Goal: Check status: Check status

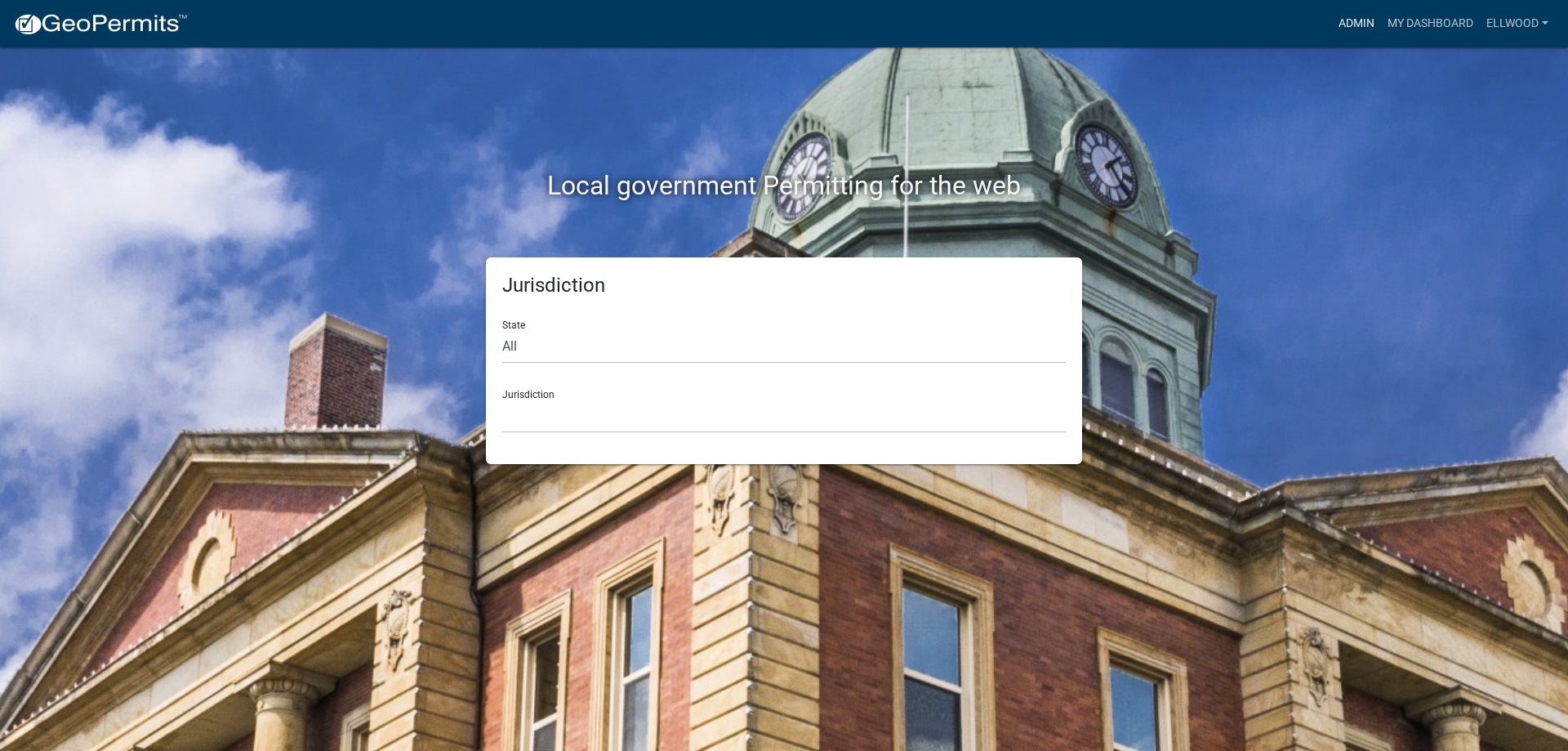
click at [1366, 20] on link "Admin" at bounding box center [1356, 23] width 49 height 31
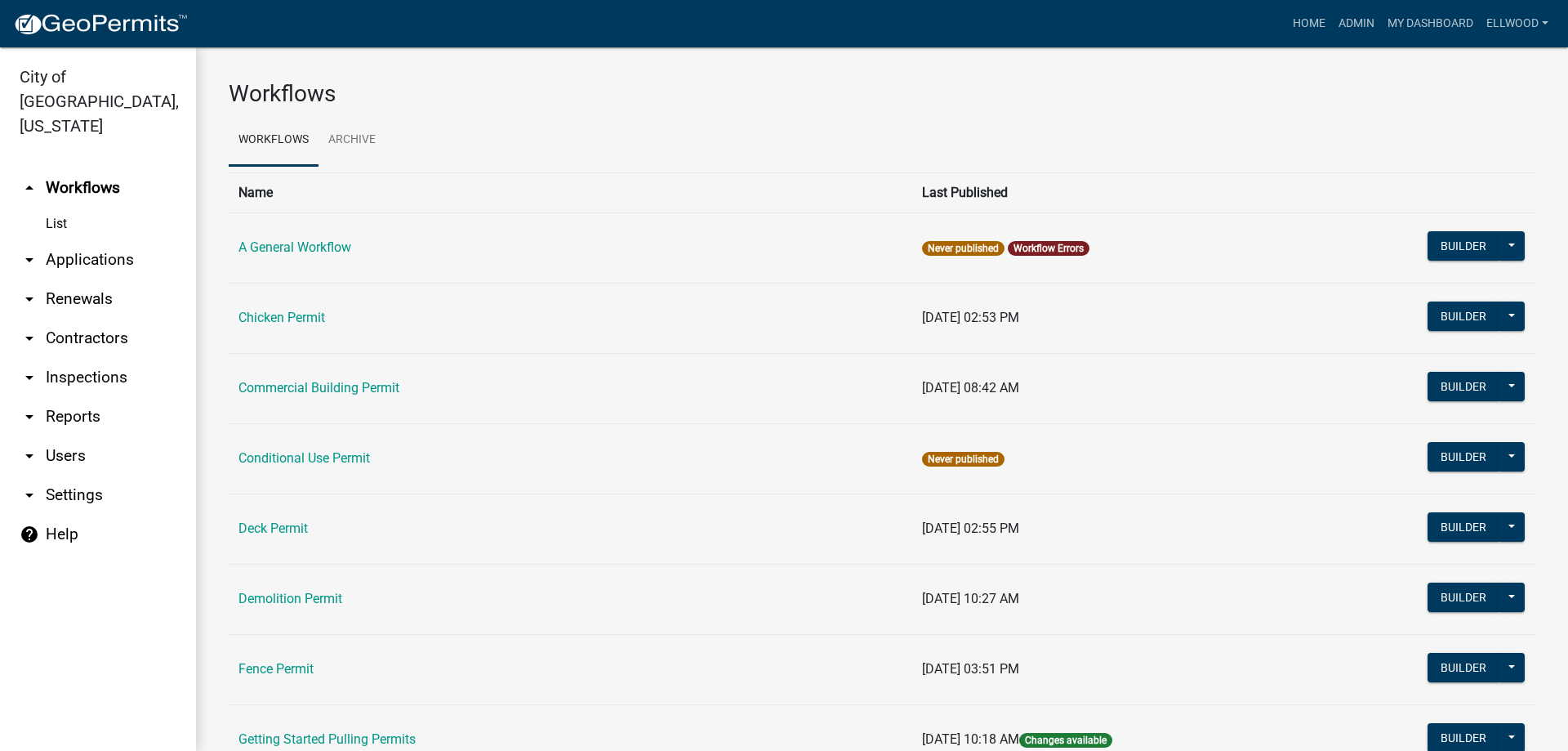
click at [32, 178] on icon "arrow_drop_up" at bounding box center [30, 188] width 20 height 20
click at [29, 250] on icon "arrow_drop_down" at bounding box center [30, 260] width 20 height 20
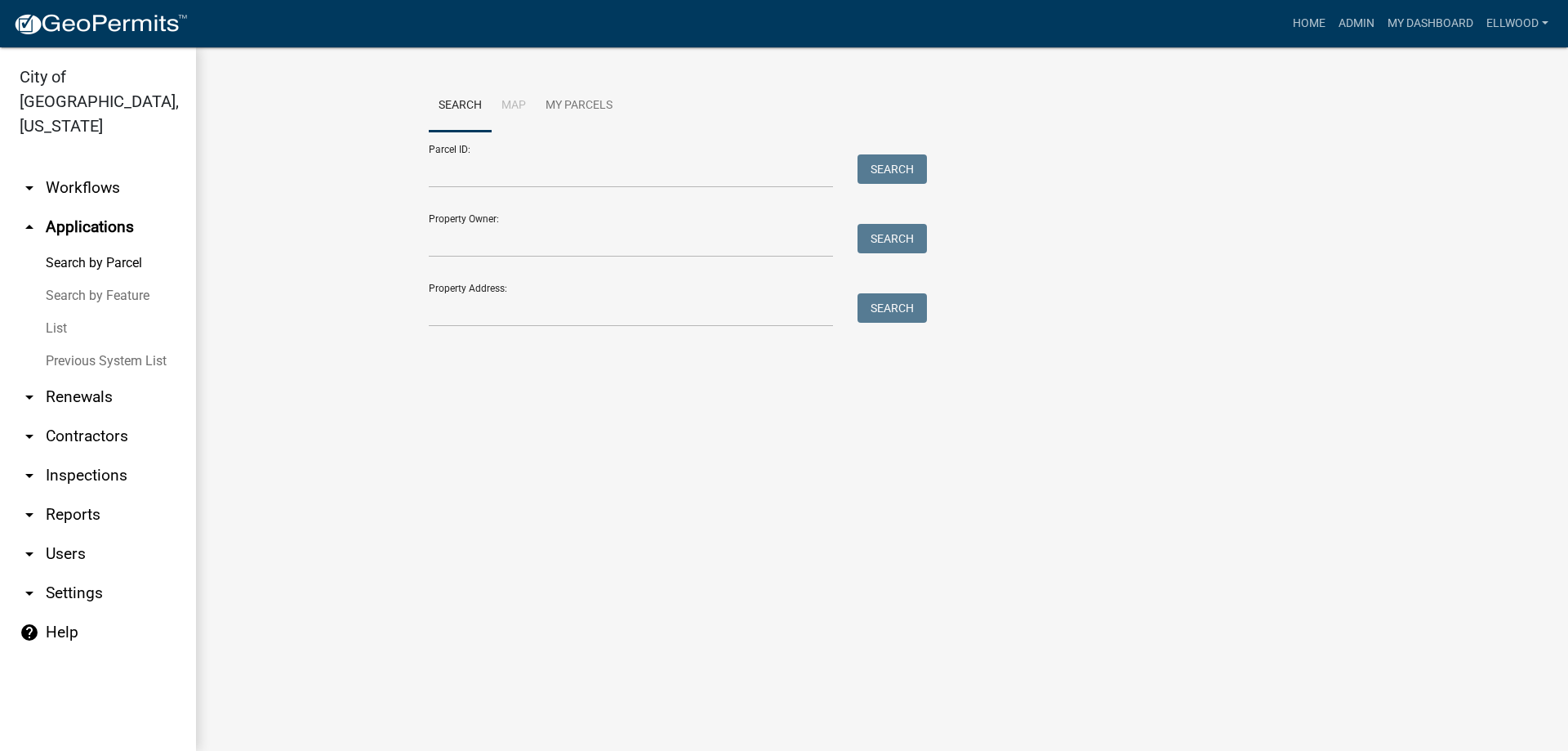
click at [32, 218] on icon "arrow_drop_up" at bounding box center [30, 227] width 20 height 20
click at [465, 310] on input "Property Address:" at bounding box center [631, 310] width 404 height 34
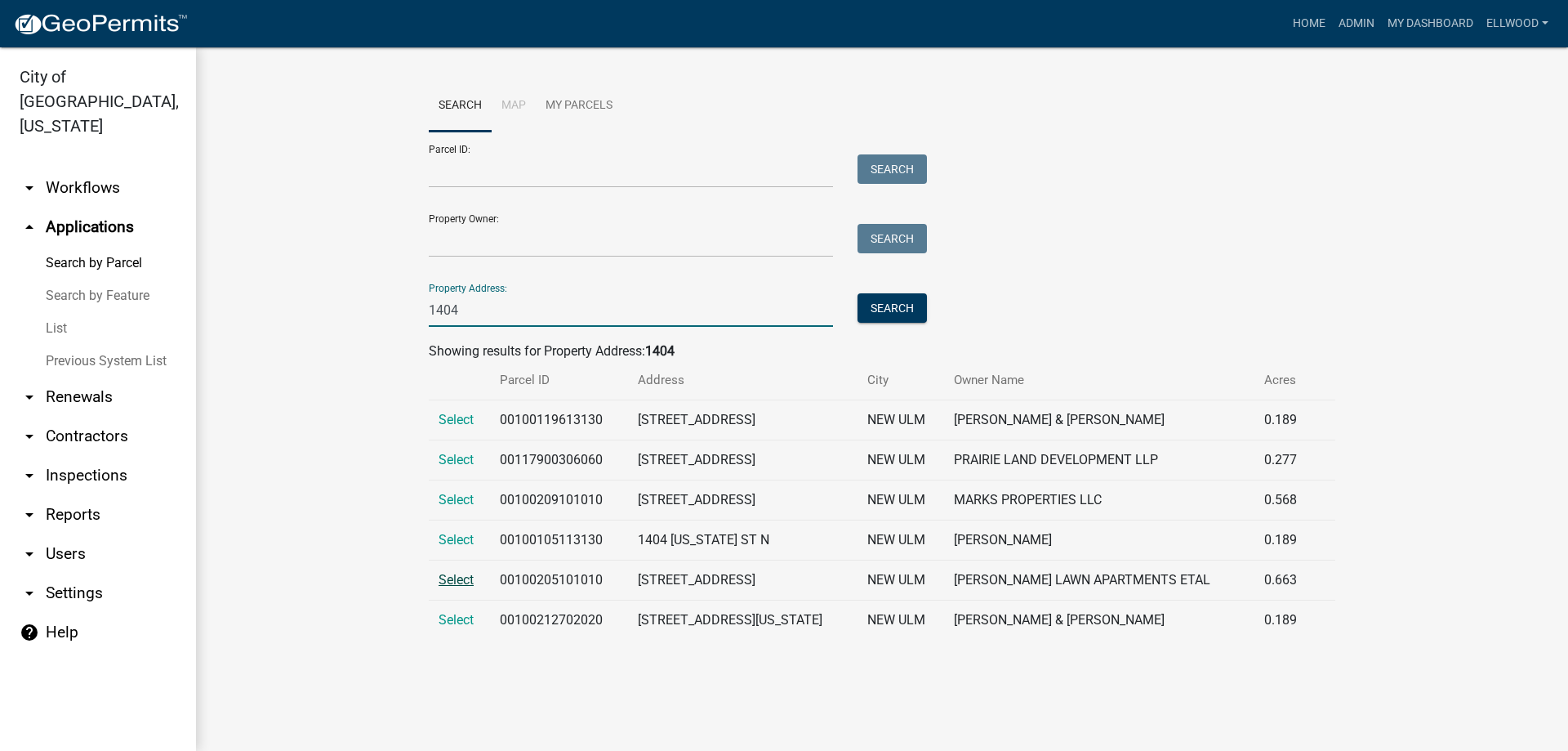
type input "1404"
click at [461, 578] on span "Select" at bounding box center [455, 579] width 35 height 16
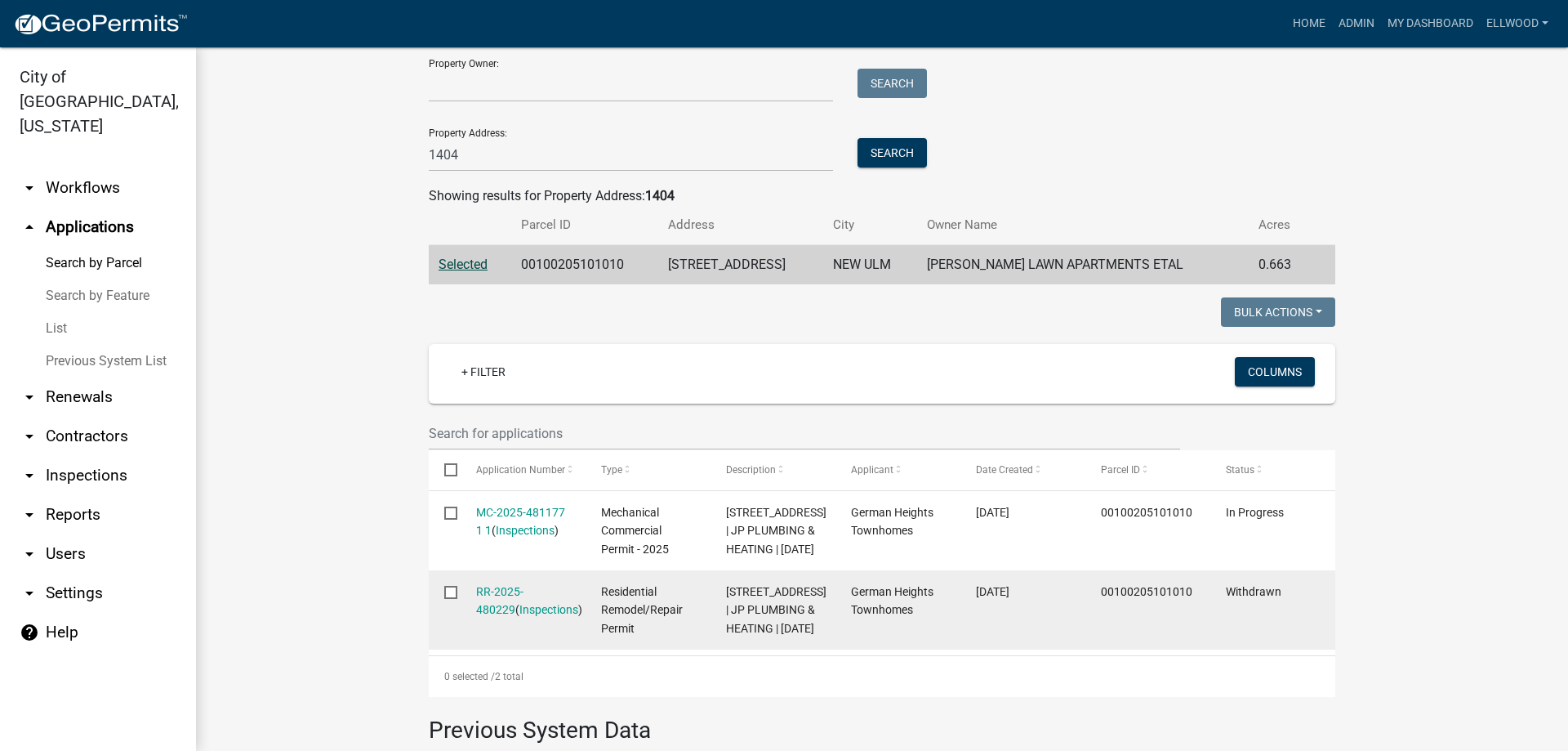
scroll to position [186, 0]
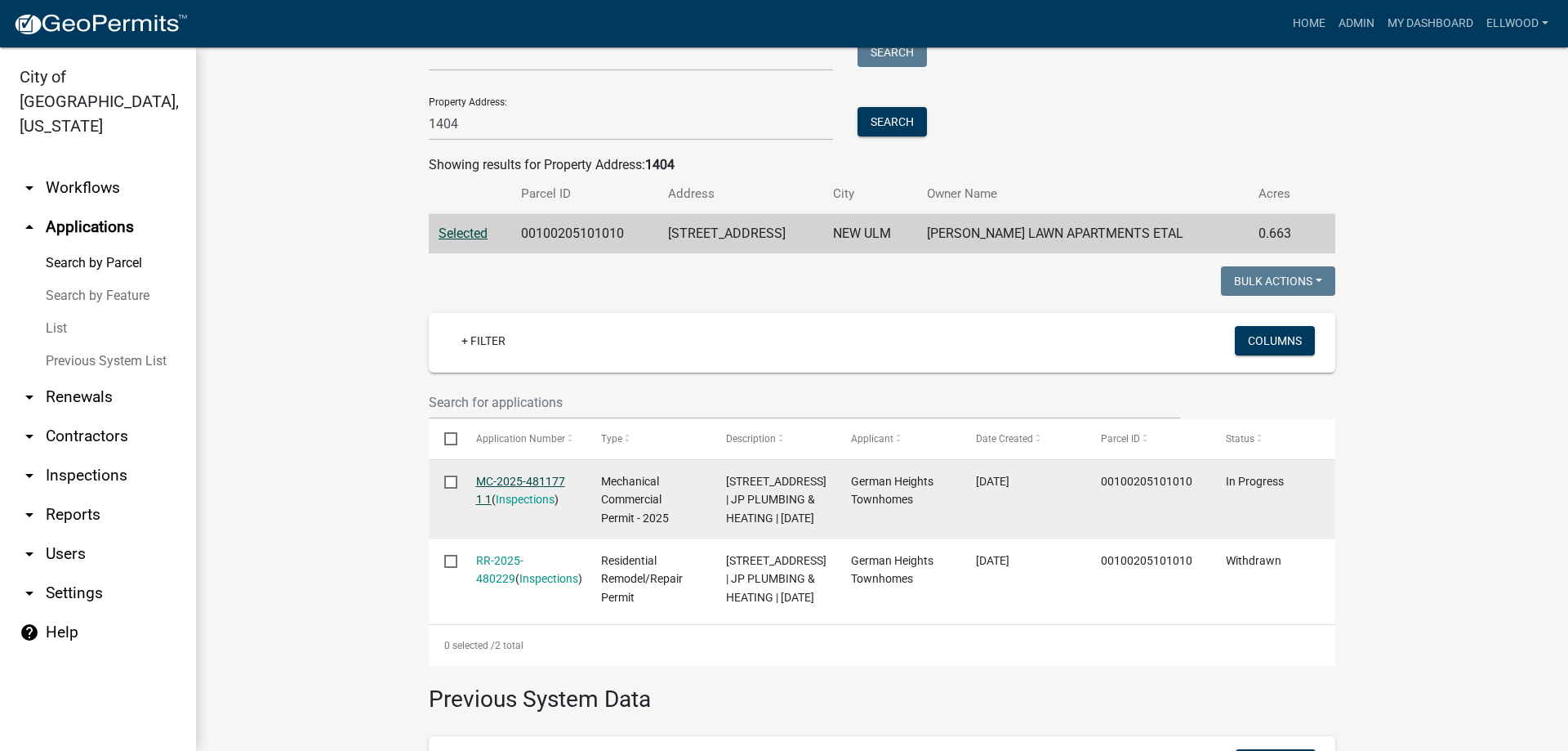
click at [535, 480] on link "MC-2025-481177 1 1" at bounding box center [521, 491] width 89 height 32
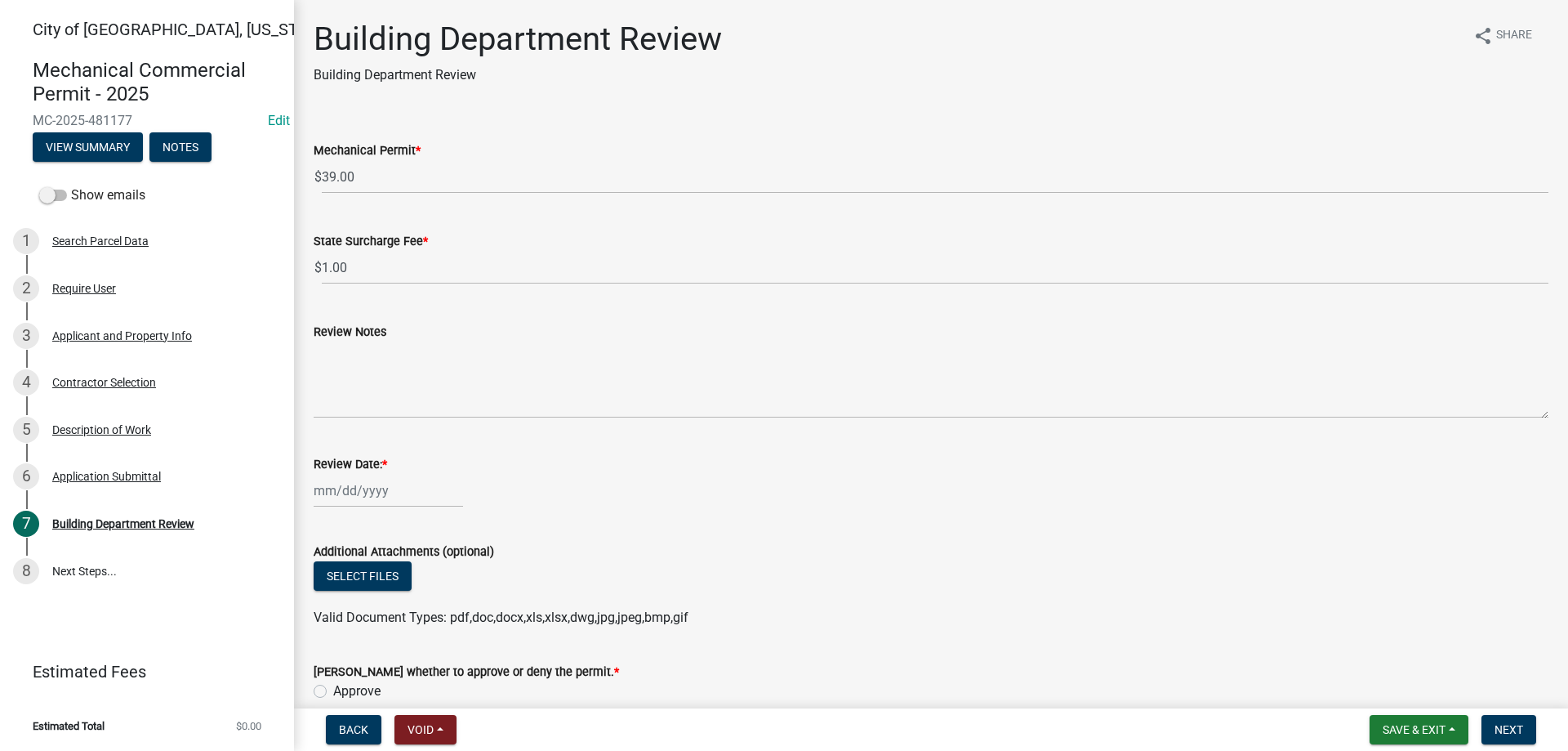
select select "9"
select select "2025"
click at [382, 491] on input "Review Date: *" at bounding box center [389, 491] width 149 height 34
click at [434, 378] on div "19" at bounding box center [434, 377] width 26 height 26
type input "[DATE]"
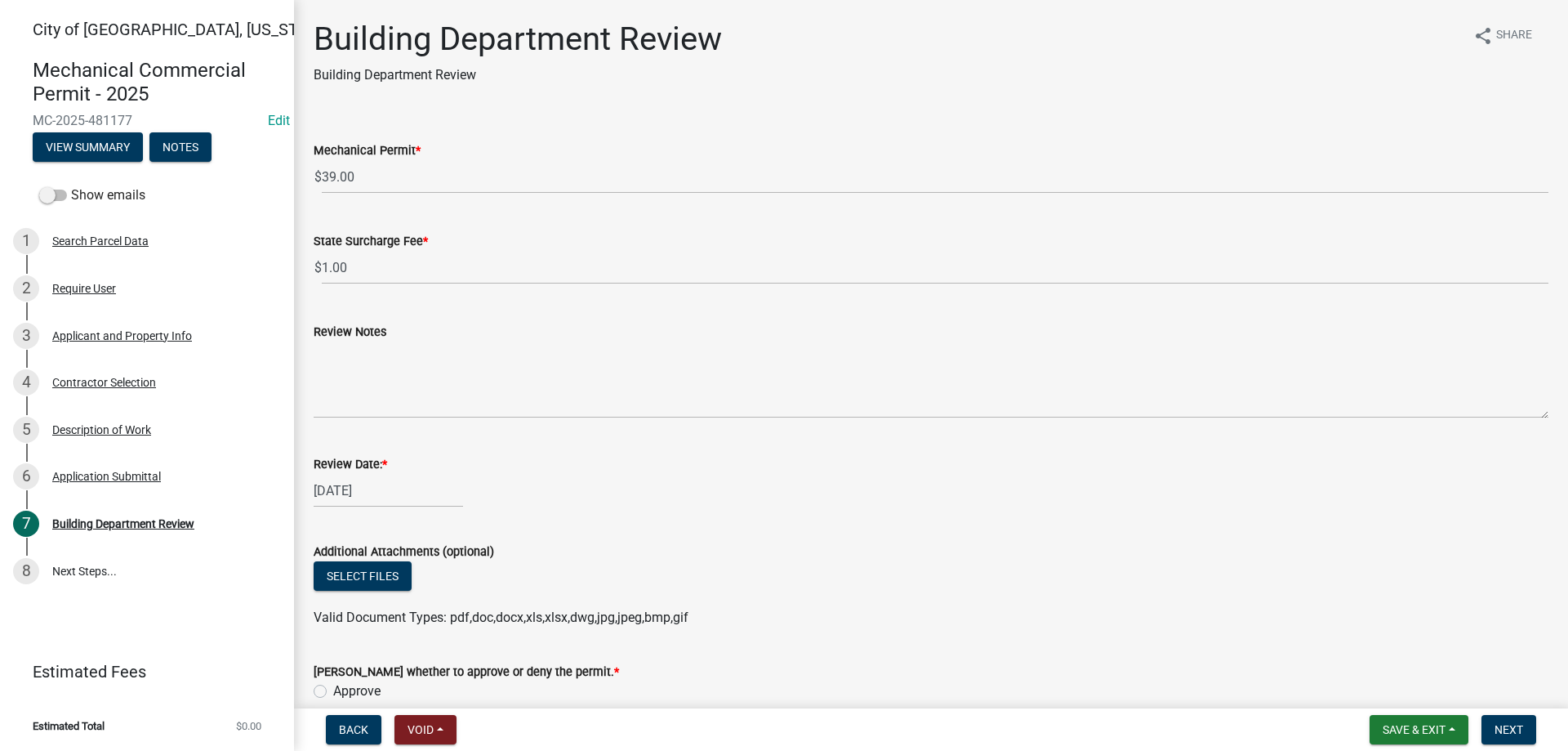
scroll to position [117, 0]
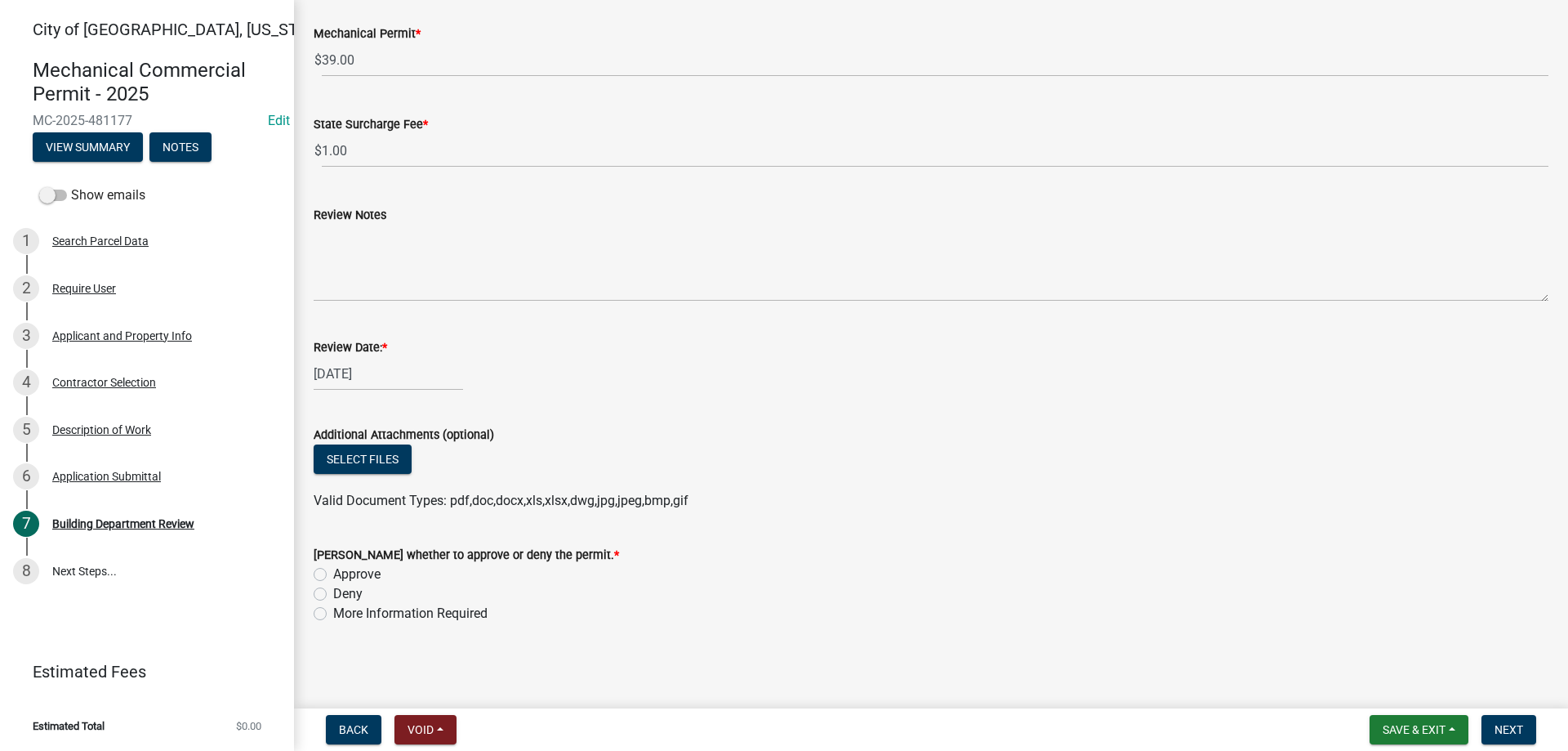
click at [333, 576] on label "Approve" at bounding box center [357, 574] width 48 height 20
click at [333, 575] on input "Approve" at bounding box center [338, 569] width 11 height 11
radio input "true"
click at [1496, 729] on span "Next" at bounding box center [1508, 729] width 29 height 13
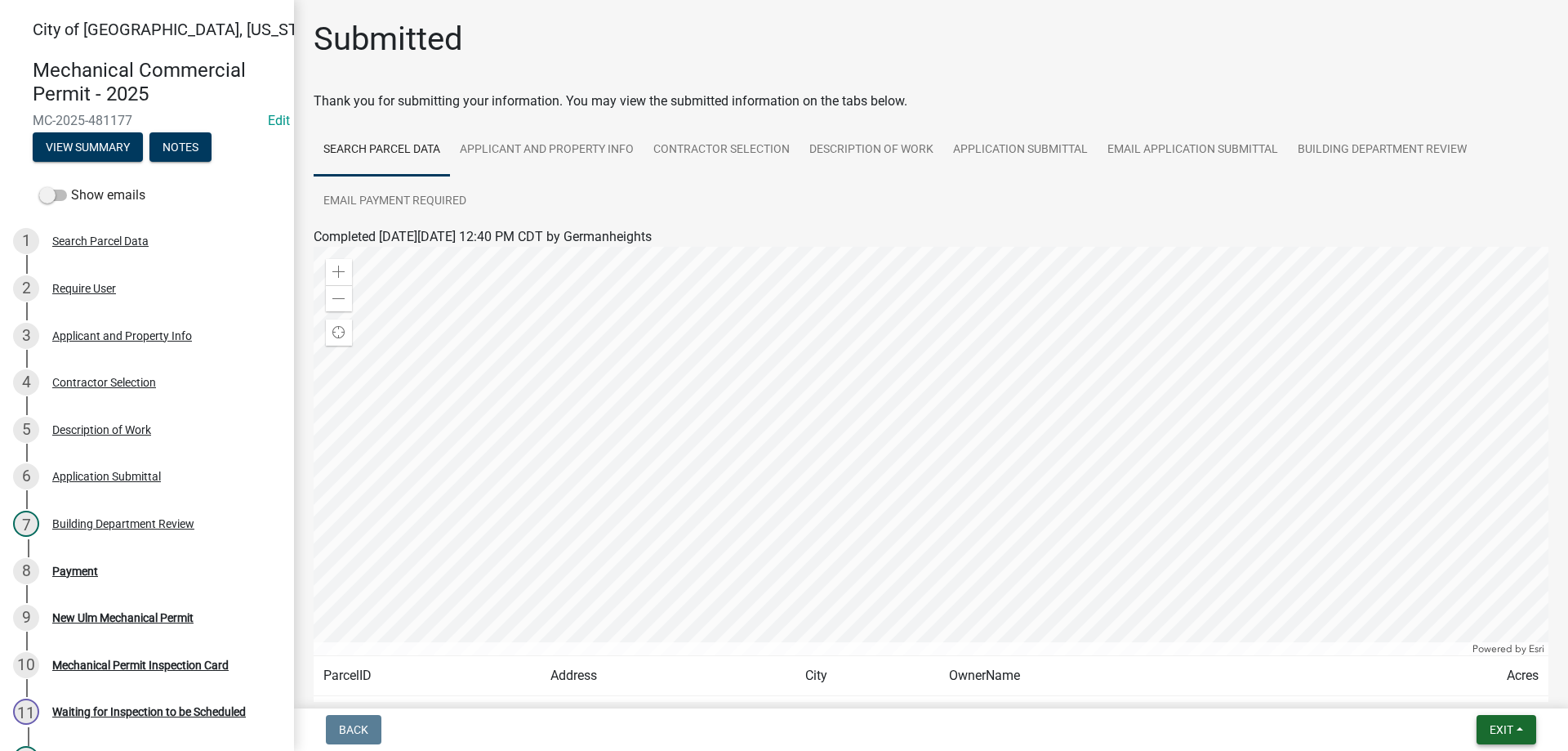
click at [1492, 722] on button "Exit" at bounding box center [1506, 729] width 60 height 30
click at [1470, 688] on button "Save & Exit" at bounding box center [1472, 686] width 131 height 39
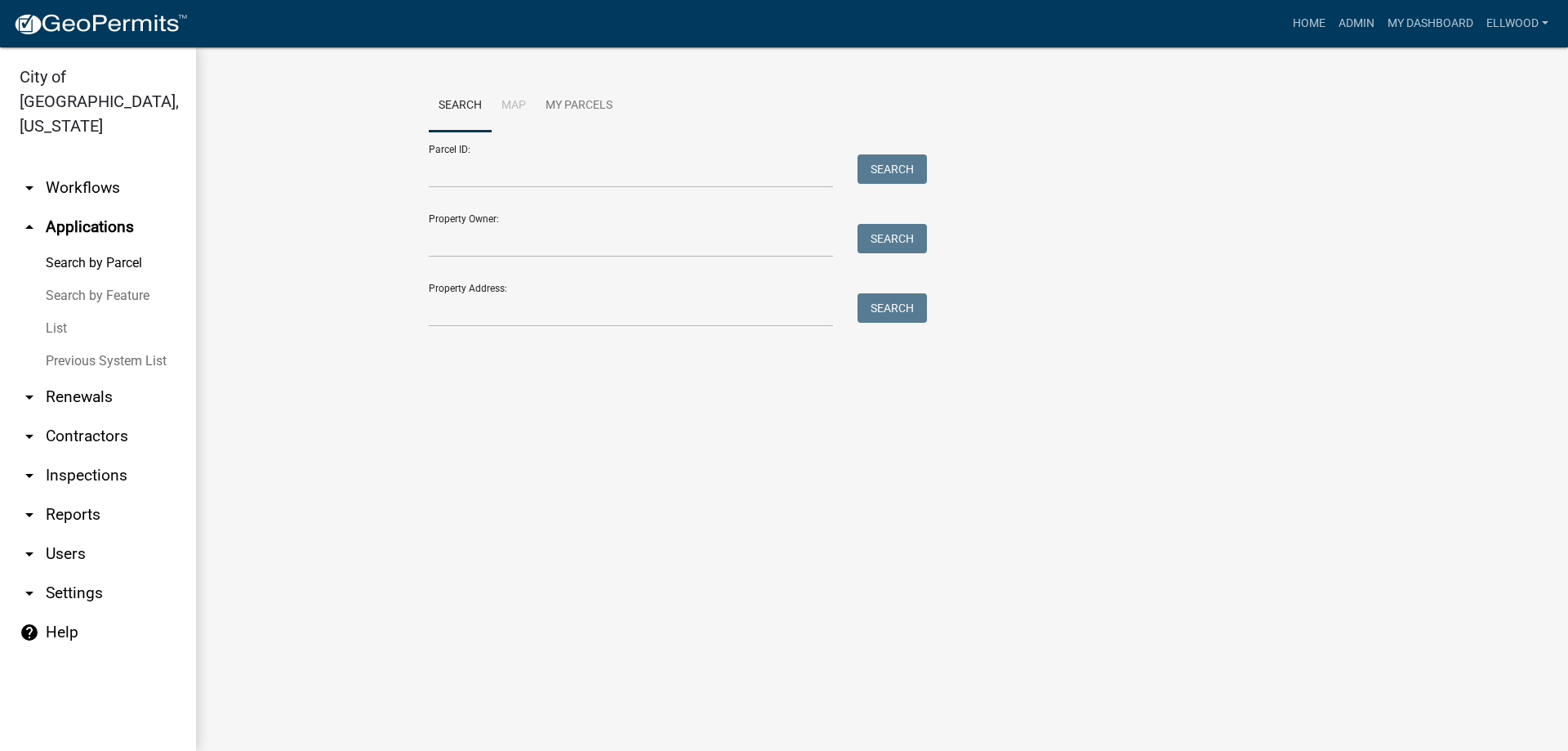
click at [99, 456] on link "arrow_drop_down Inspections" at bounding box center [97, 475] width 196 height 39
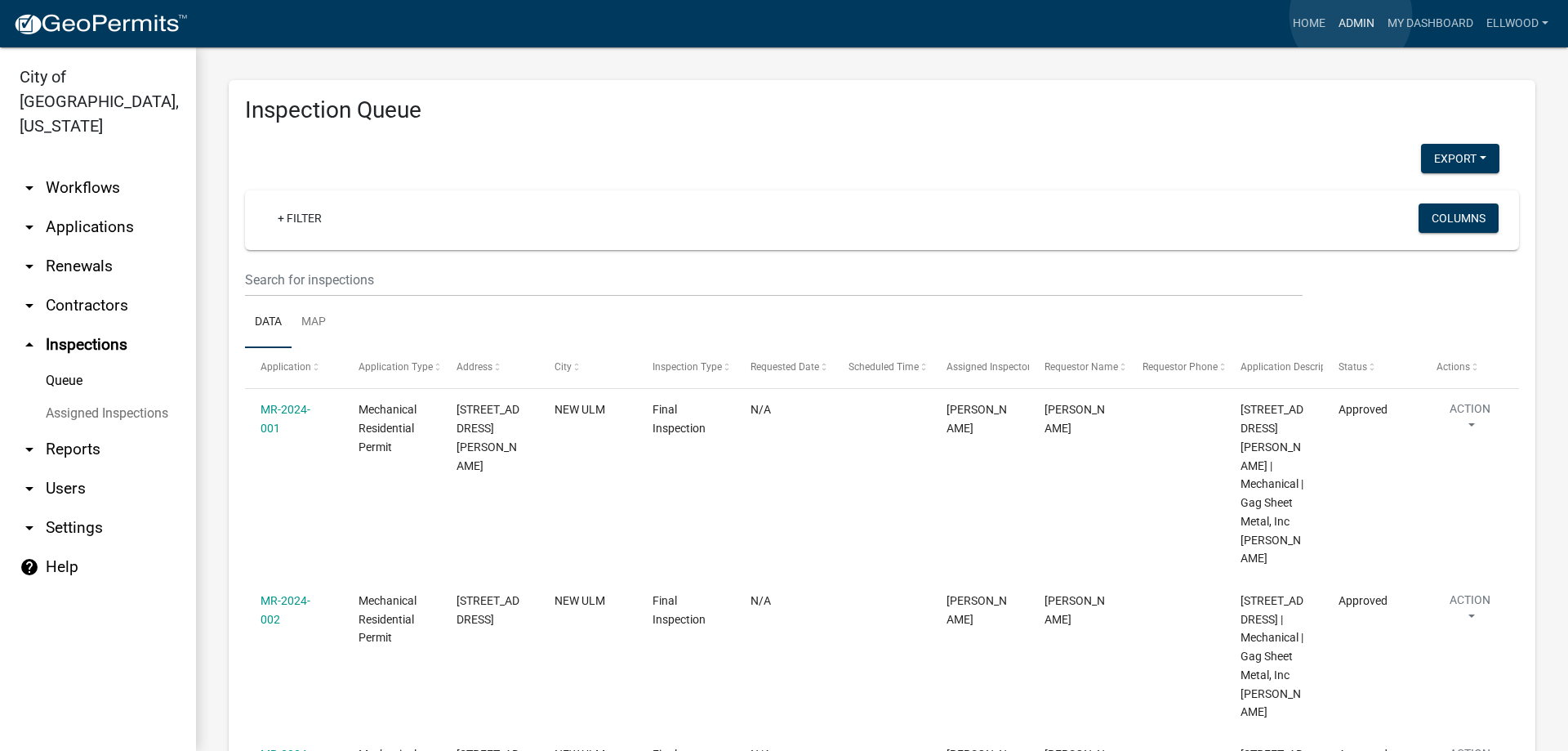
click at [1351, 16] on link "Admin" at bounding box center [1356, 23] width 49 height 31
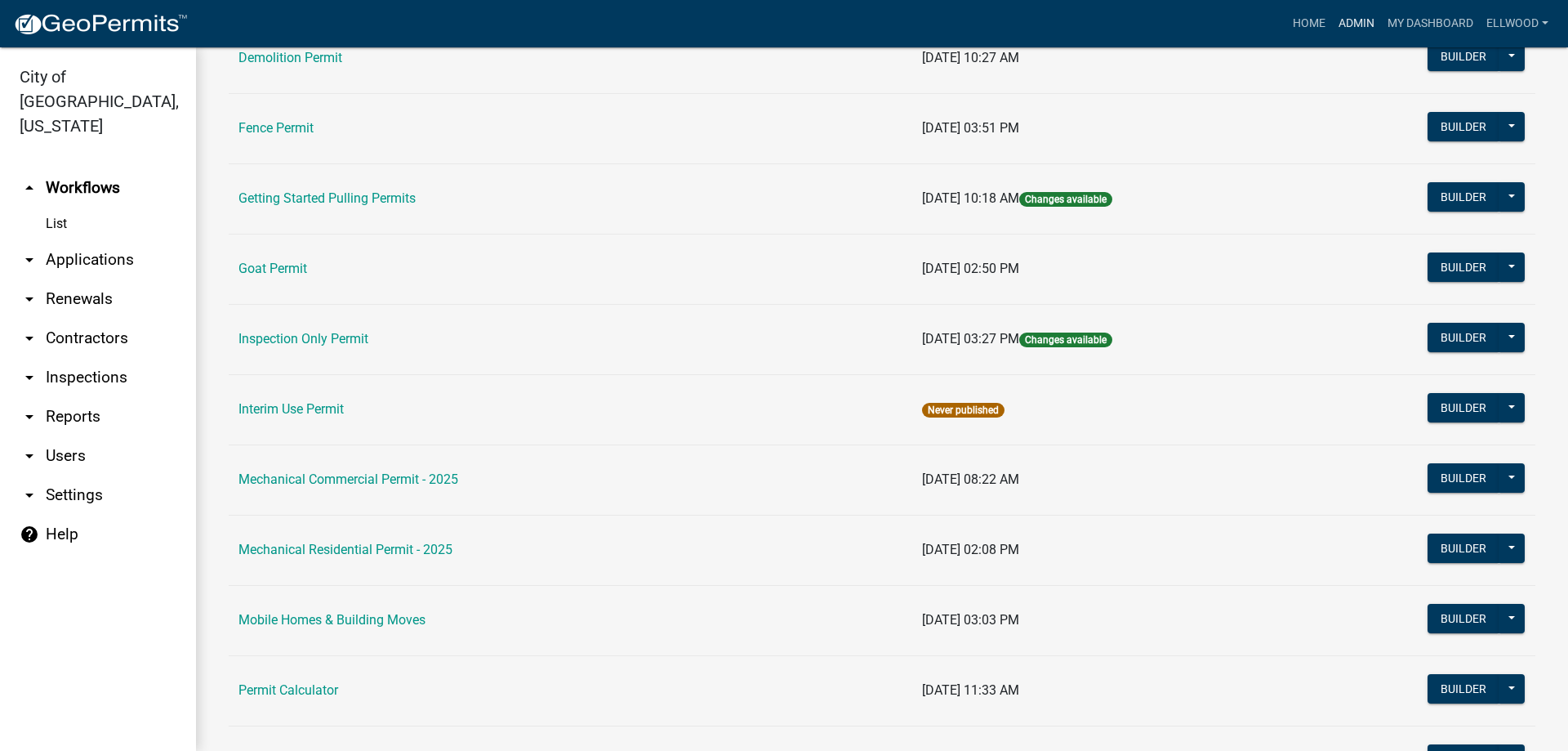
scroll to position [652, 0]
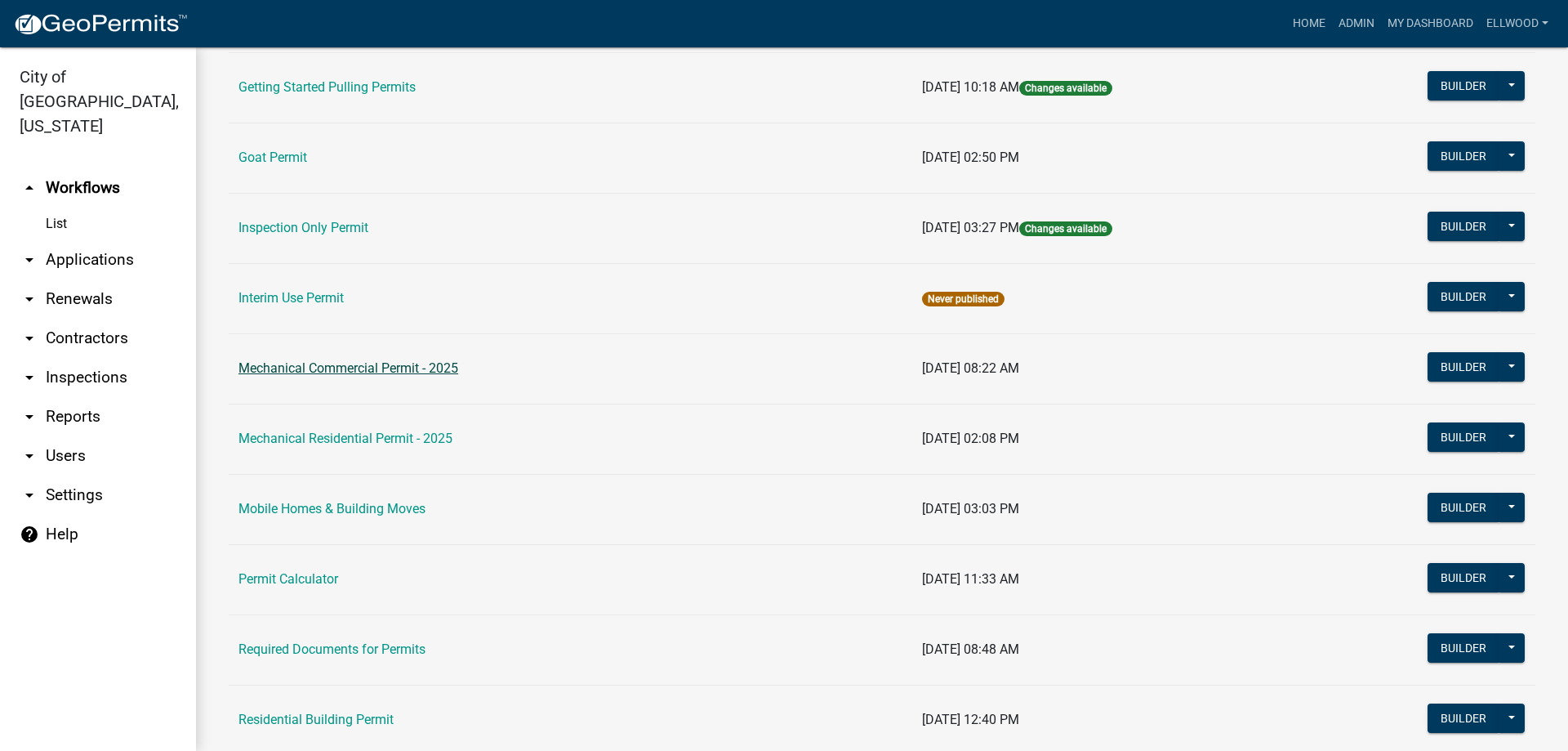
click at [328, 371] on link "Mechanical Commercial Permit - 2025" at bounding box center [348, 369] width 220 height 16
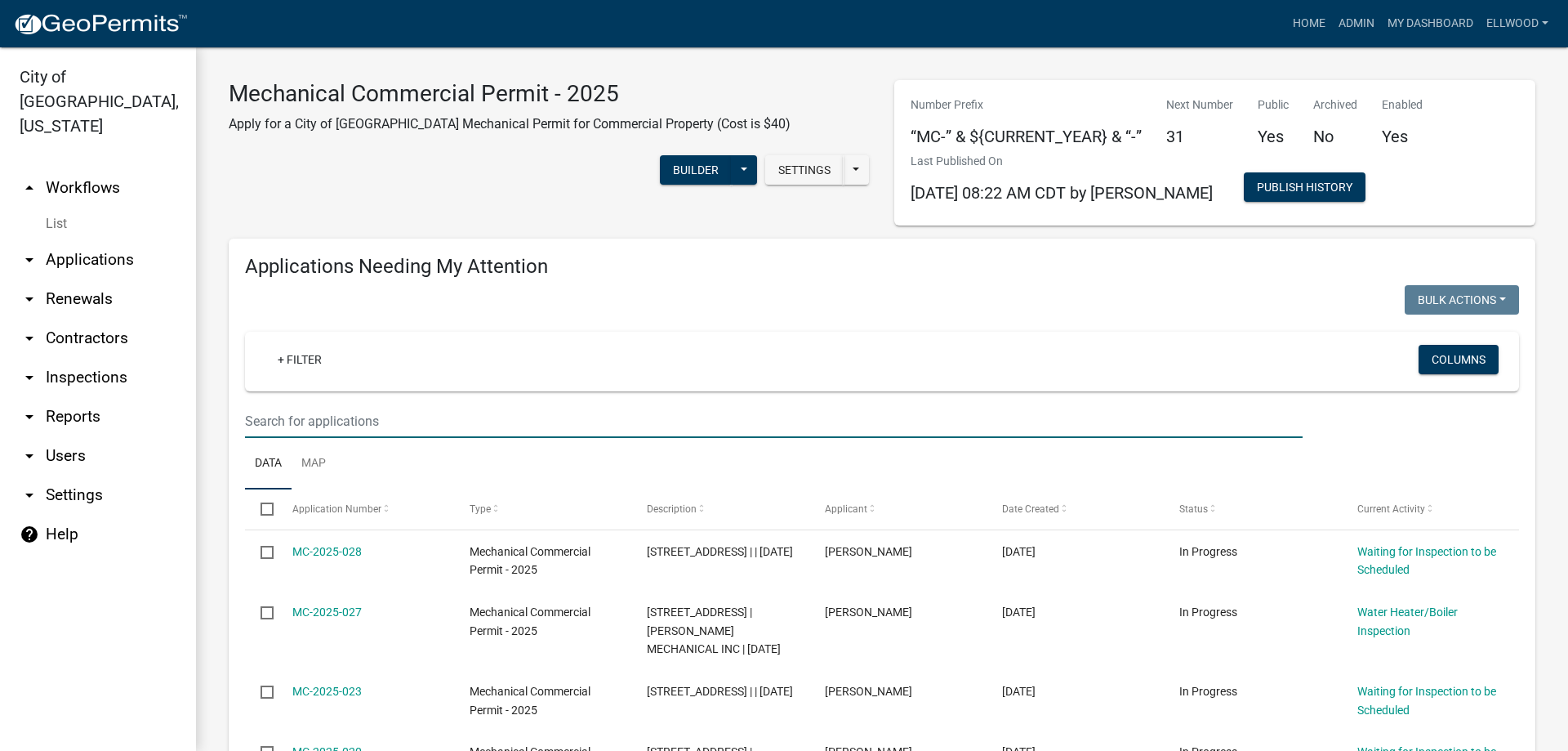
click at [325, 414] on input "text" at bounding box center [774, 421] width 1058 height 34
type input "1404"
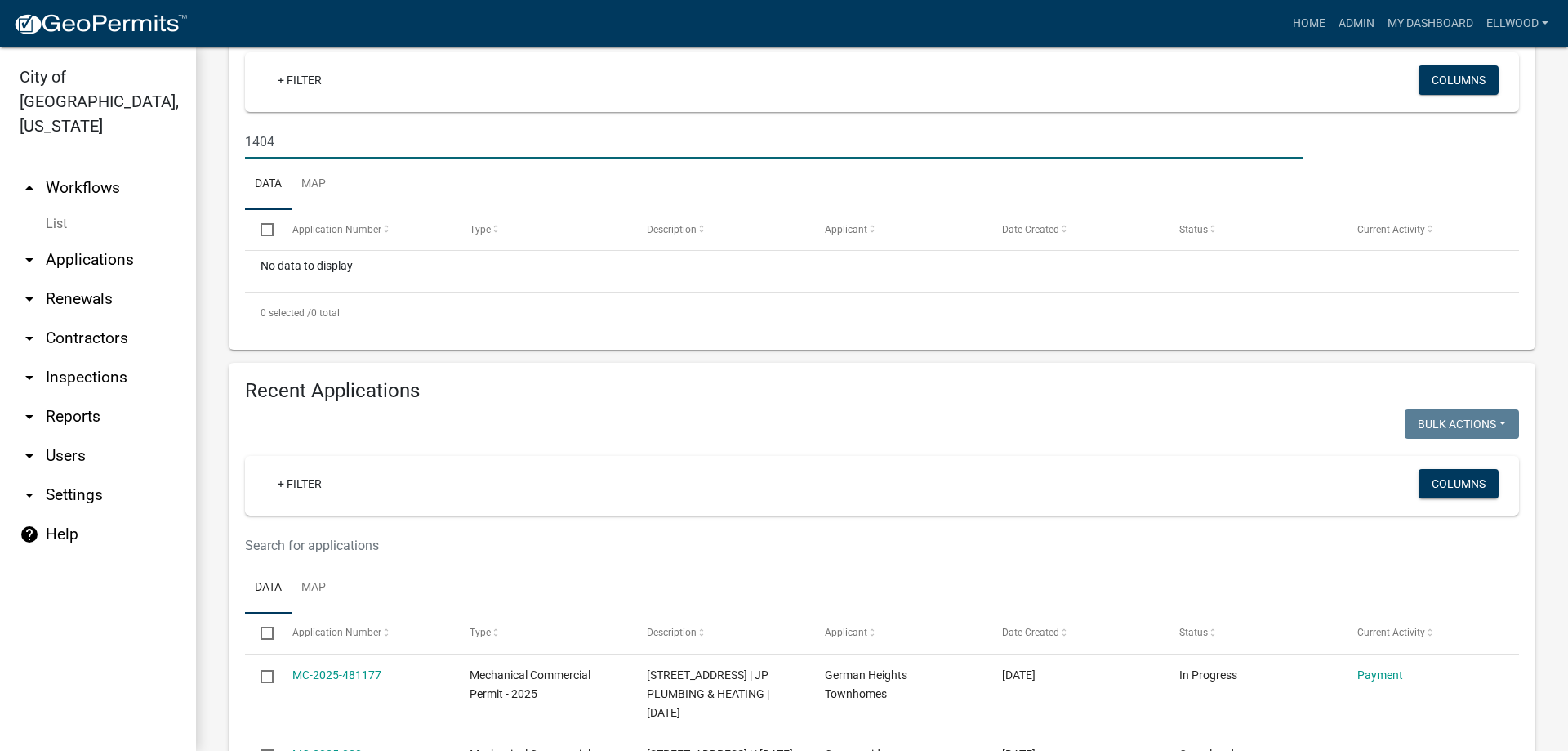
scroll to position [373, 0]
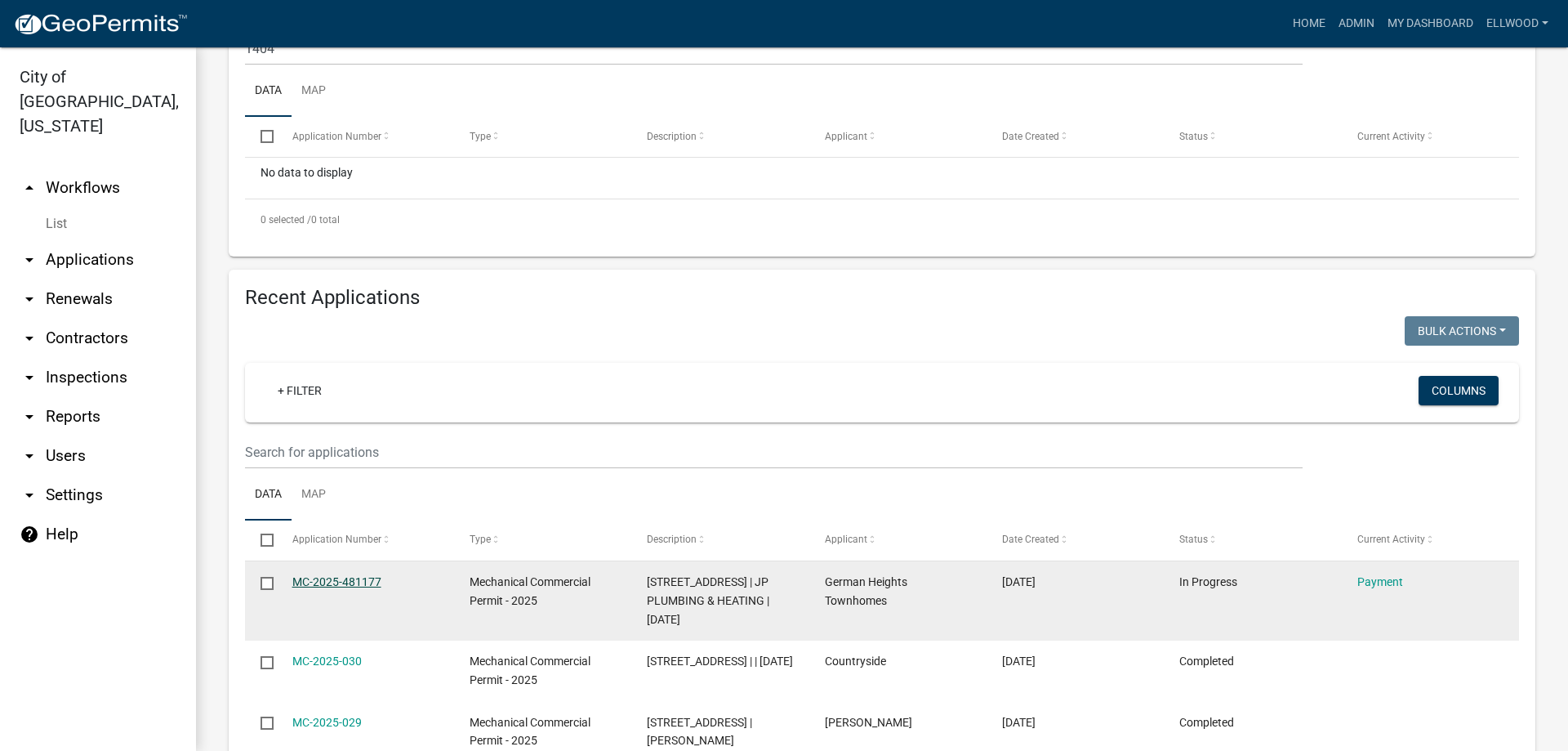
click at [345, 577] on link "MC-2025-481177" at bounding box center [337, 581] width 89 height 13
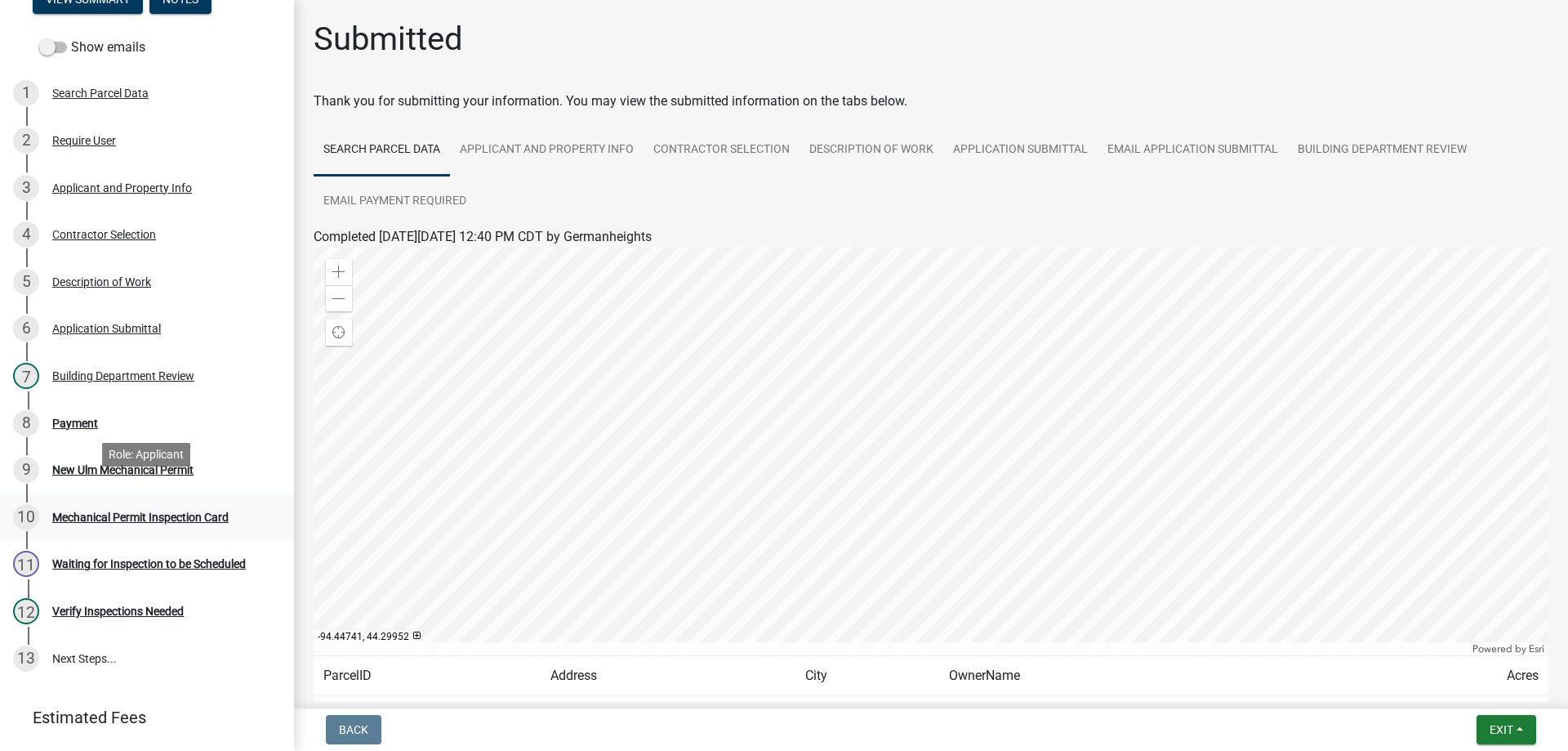
scroll to position [167, 0]
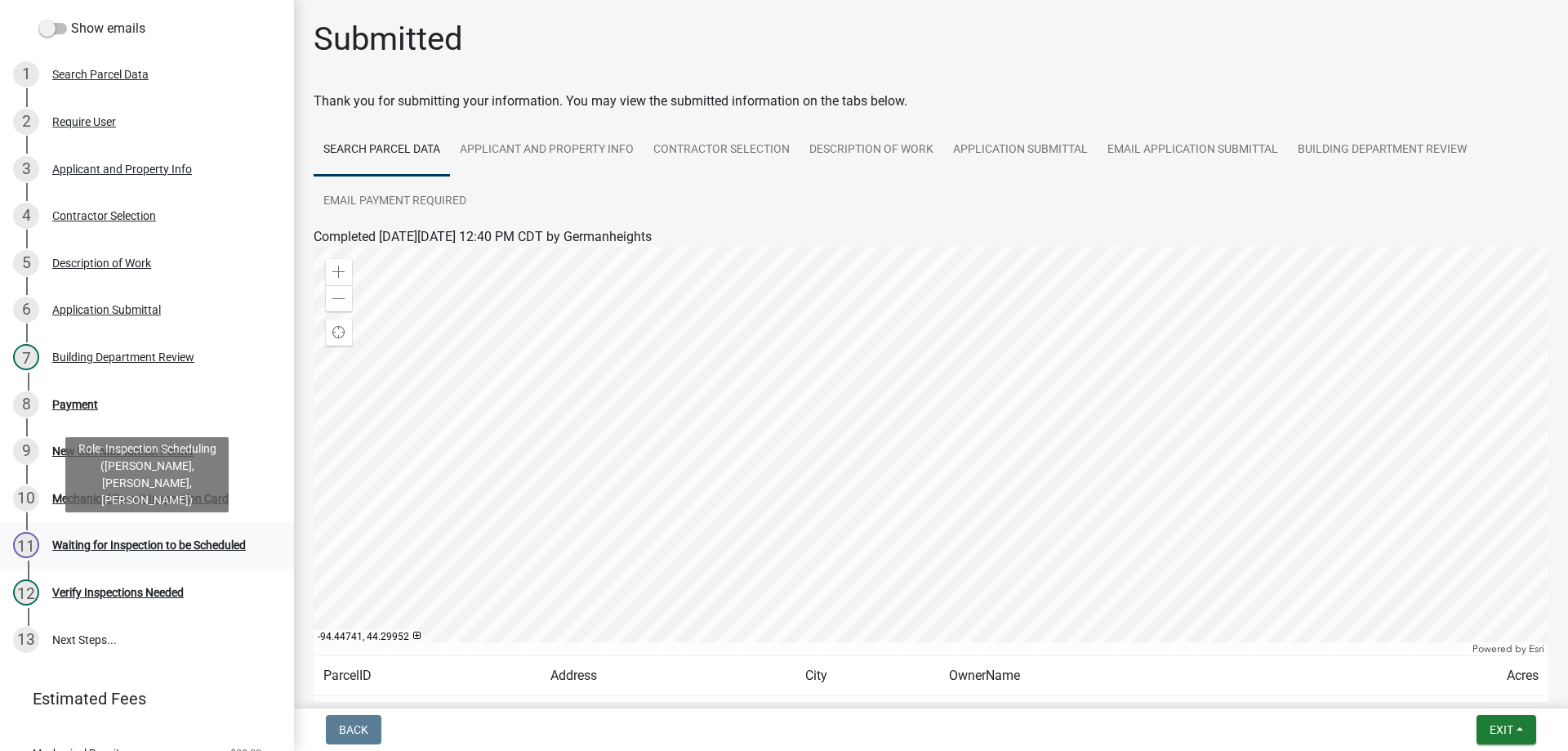
click at [240, 544] on div "Waiting for Inspection to be Scheduled" at bounding box center [149, 545] width 194 height 12
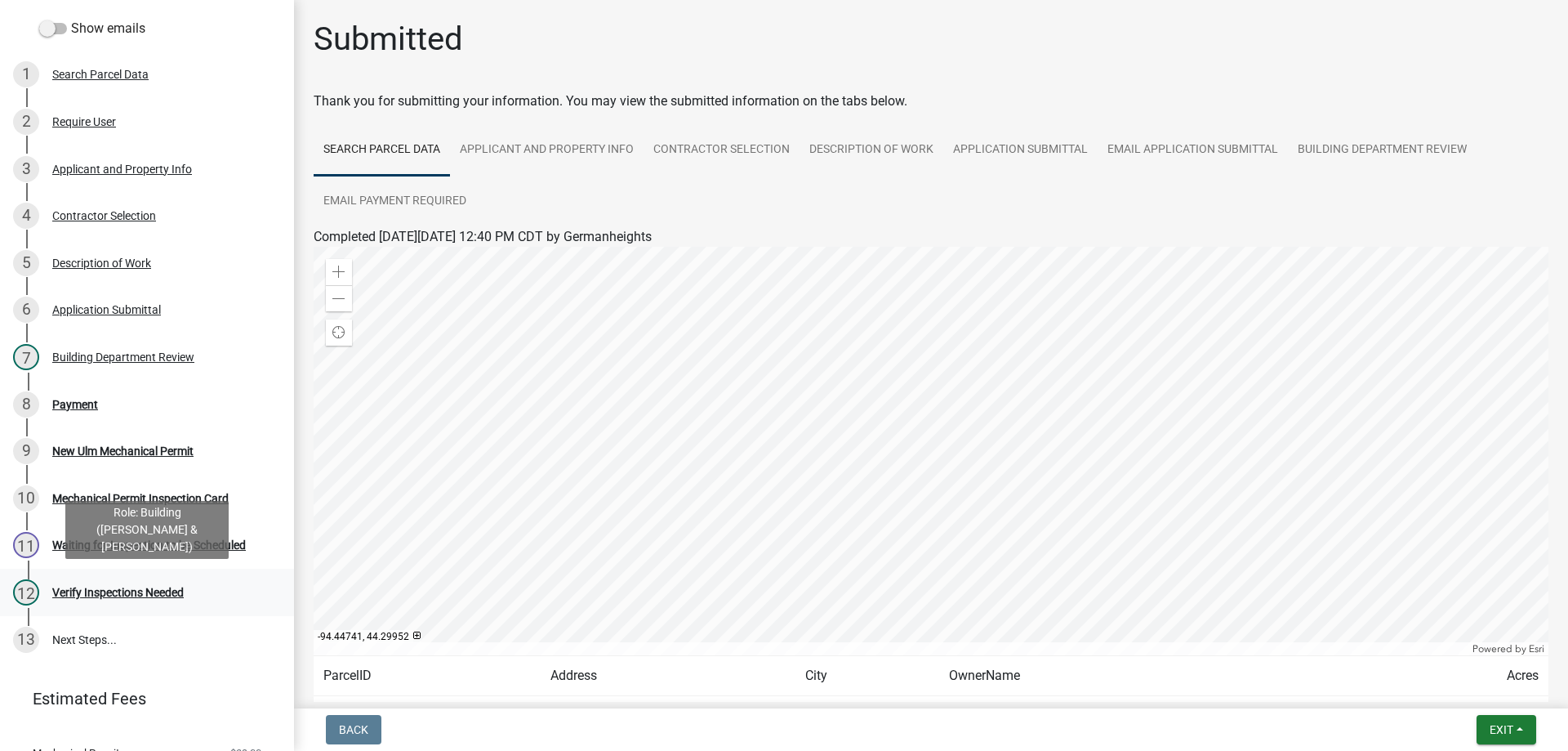
click at [149, 592] on div "Verify Inspections Needed" at bounding box center [118, 592] width 131 height 12
click at [154, 586] on div "Verify Inspections Needed" at bounding box center [118, 592] width 131 height 12
click at [1494, 731] on span "Exit" at bounding box center [1502, 729] width 24 height 13
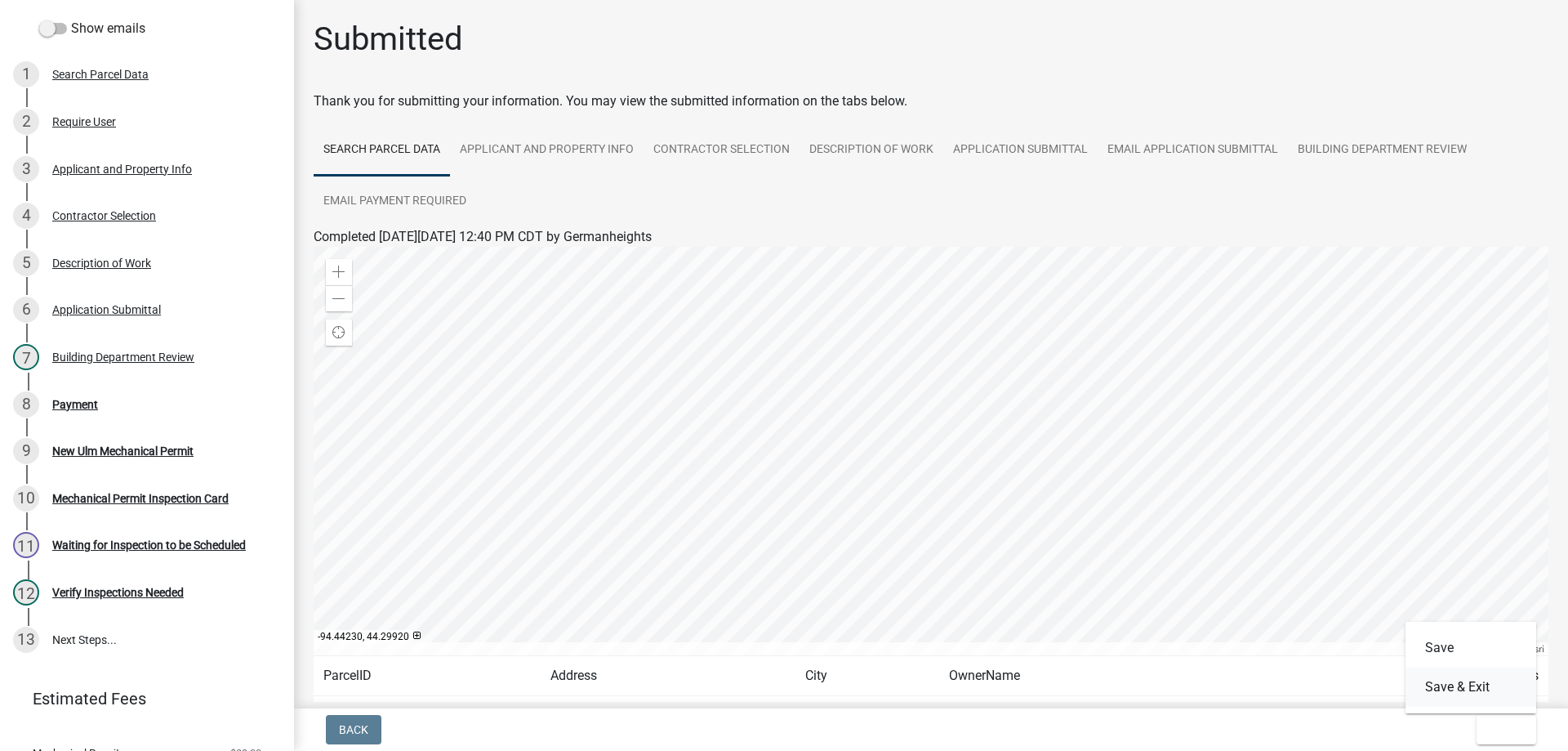
click at [1478, 686] on button "Save & Exit" at bounding box center [1472, 686] width 131 height 39
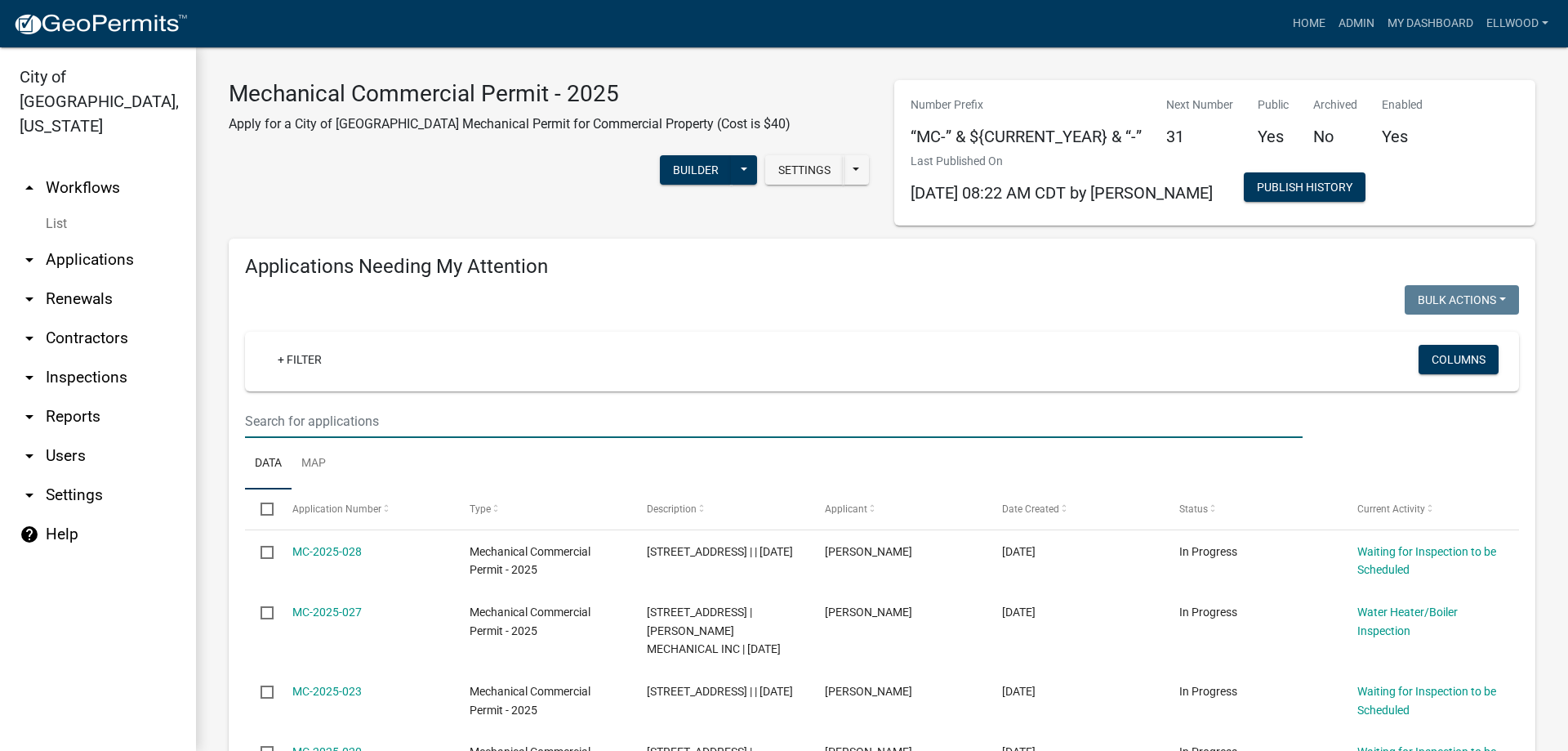
click at [315, 429] on input "text" at bounding box center [774, 421] width 1058 height 34
type input "1407"
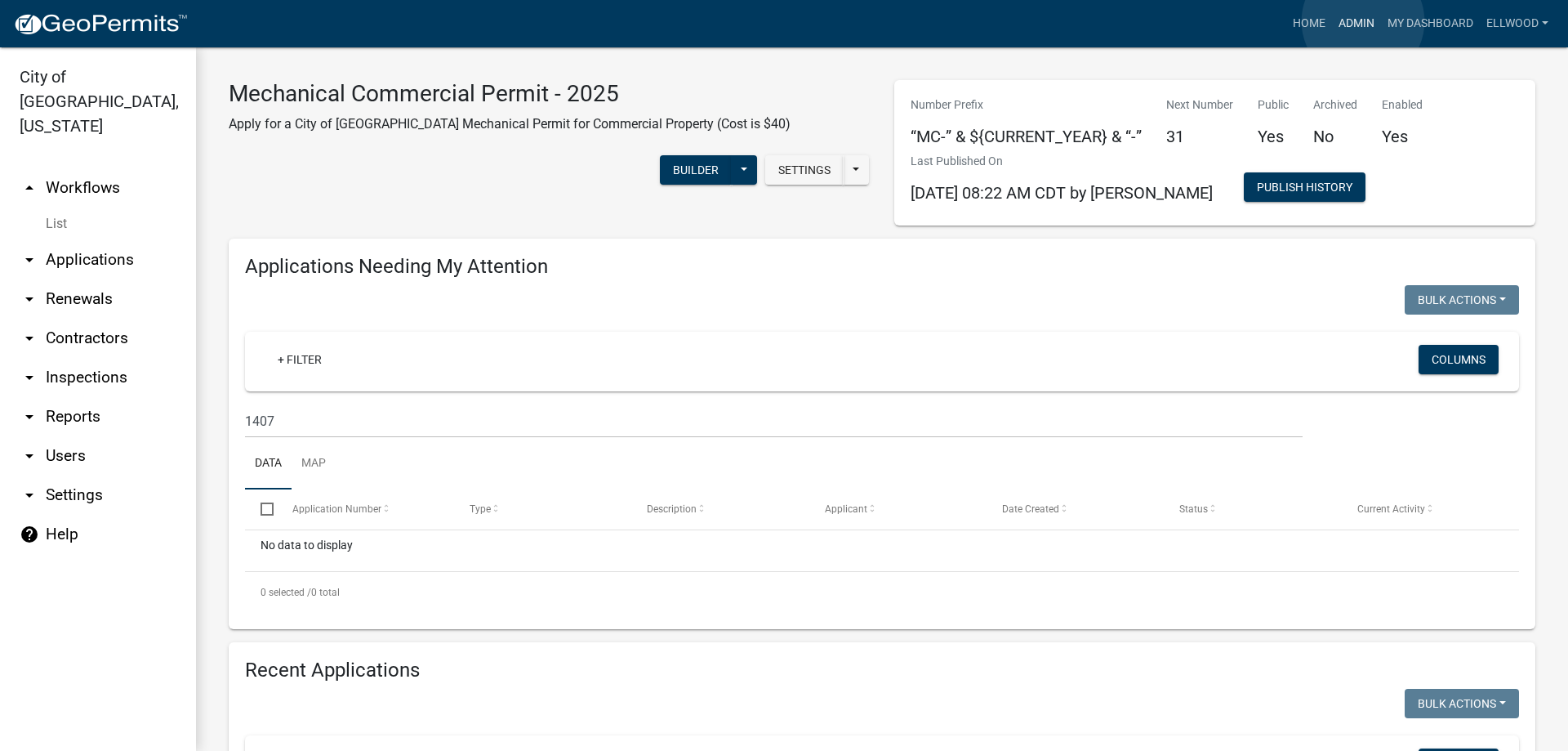
click at [1363, 21] on link "Admin" at bounding box center [1356, 23] width 49 height 31
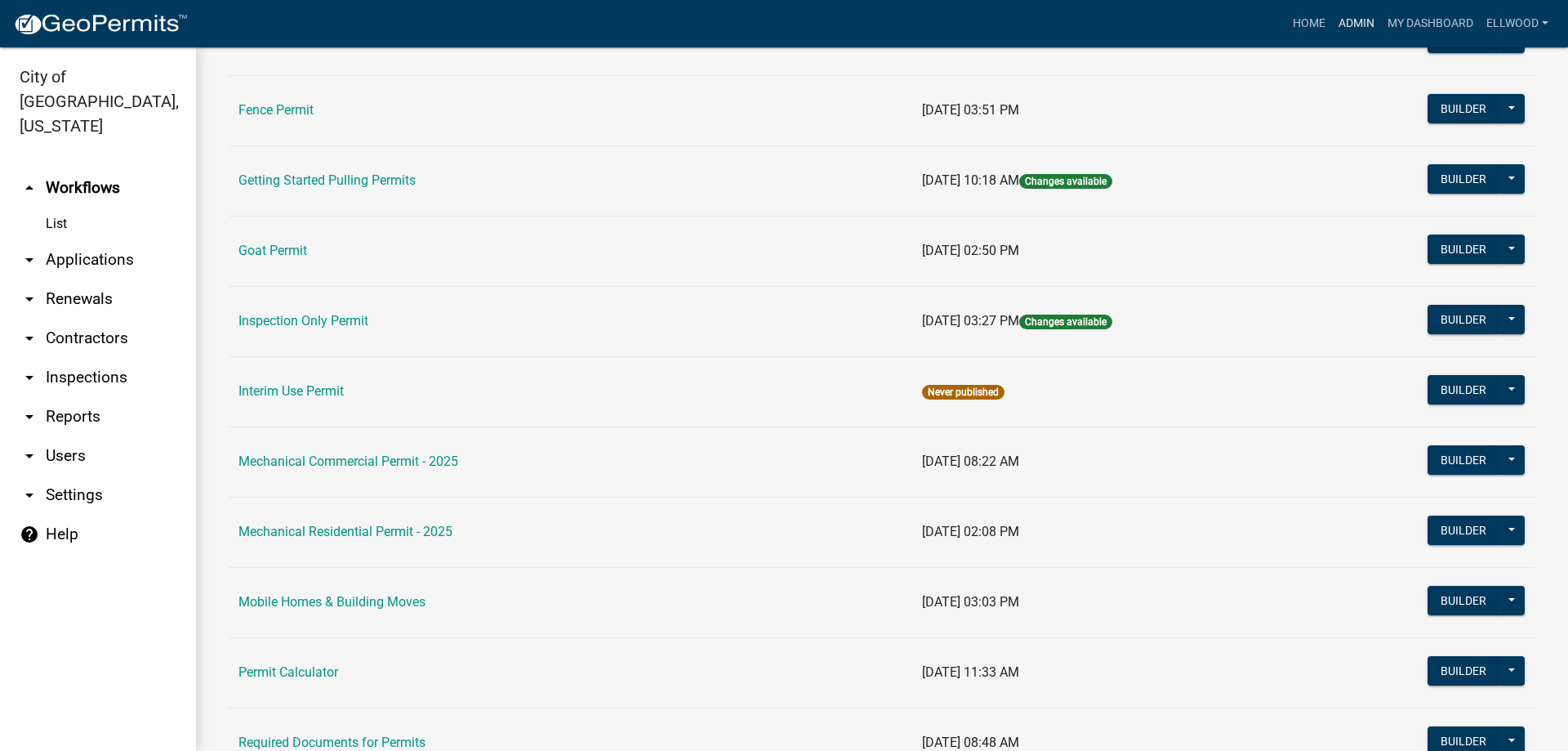
scroll to position [931, 0]
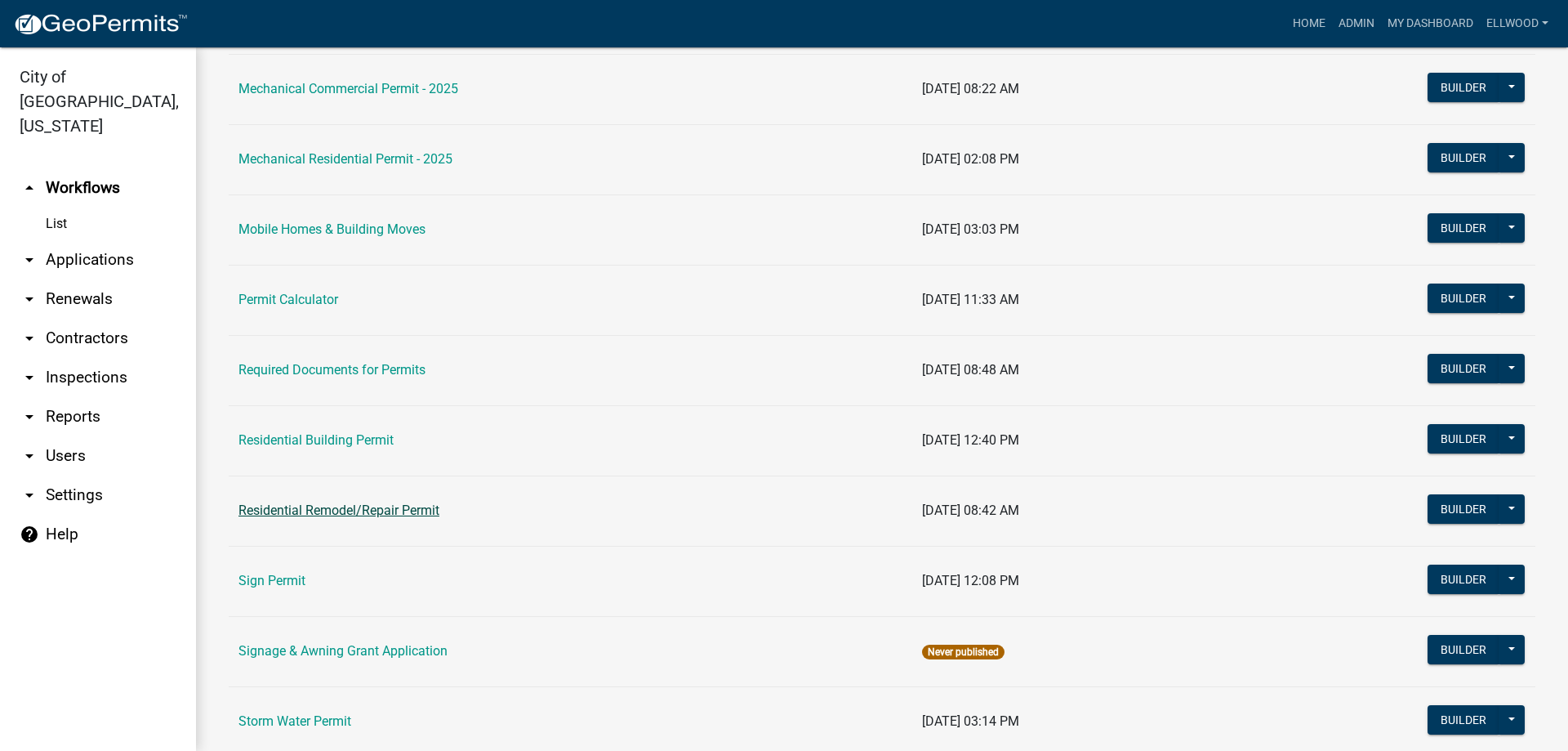
click at [398, 507] on link "Residential Remodel/Repair Permit" at bounding box center [339, 511] width 201 height 16
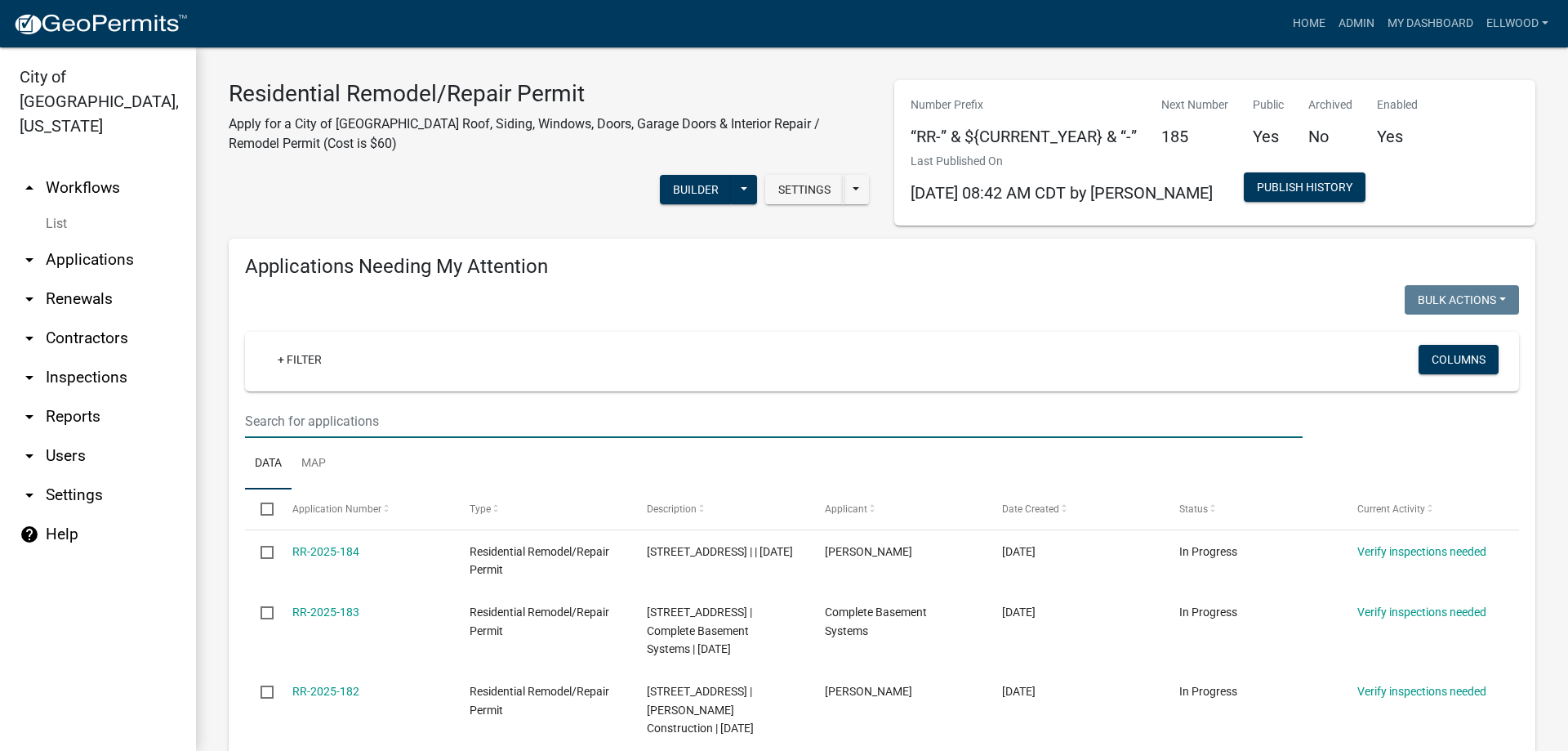
click at [311, 417] on input "text" at bounding box center [774, 421] width 1058 height 34
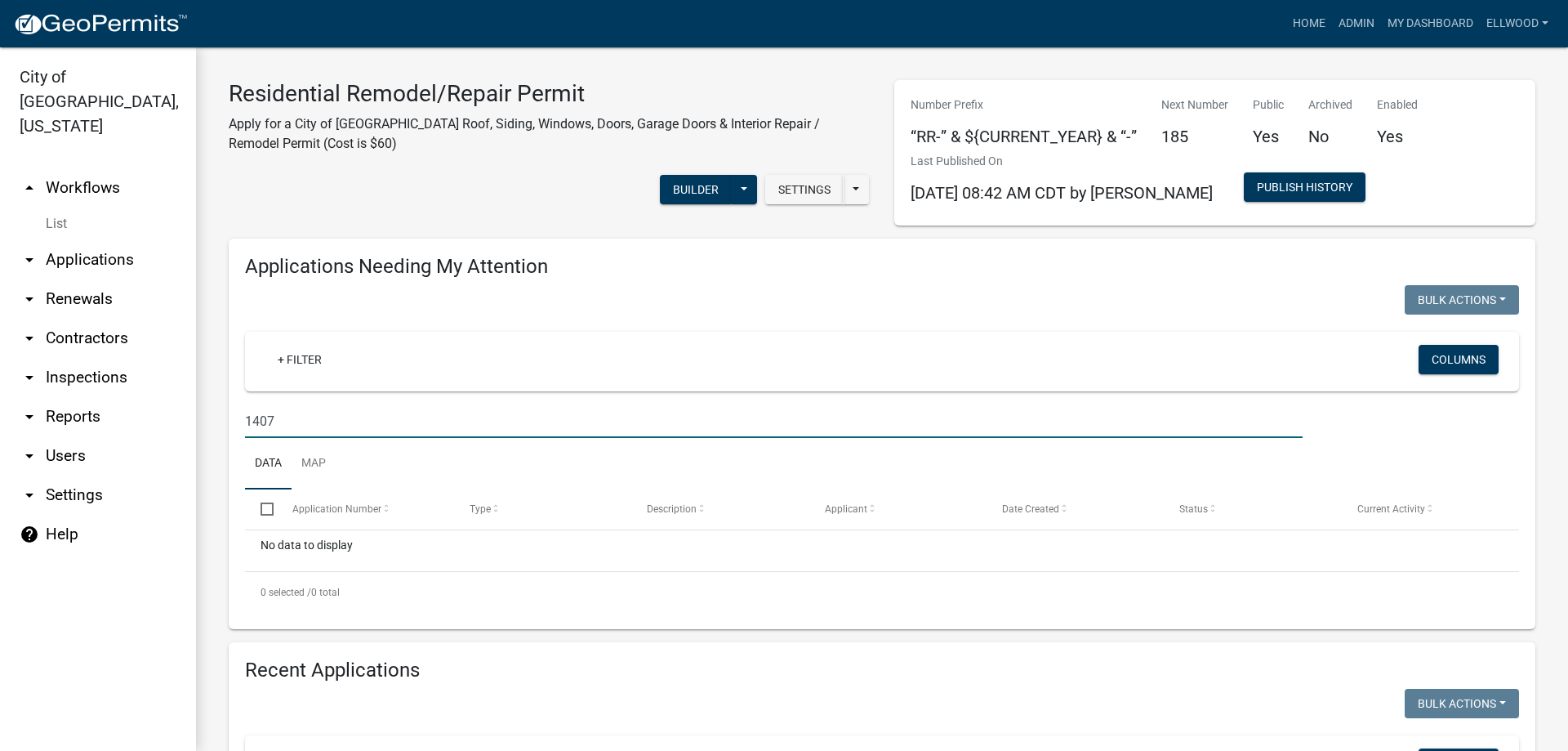
click at [294, 417] on input "1407" at bounding box center [774, 421] width 1058 height 34
type input "1407 Heinehill"
click at [30, 250] on icon "arrow_drop_down" at bounding box center [30, 260] width 20 height 20
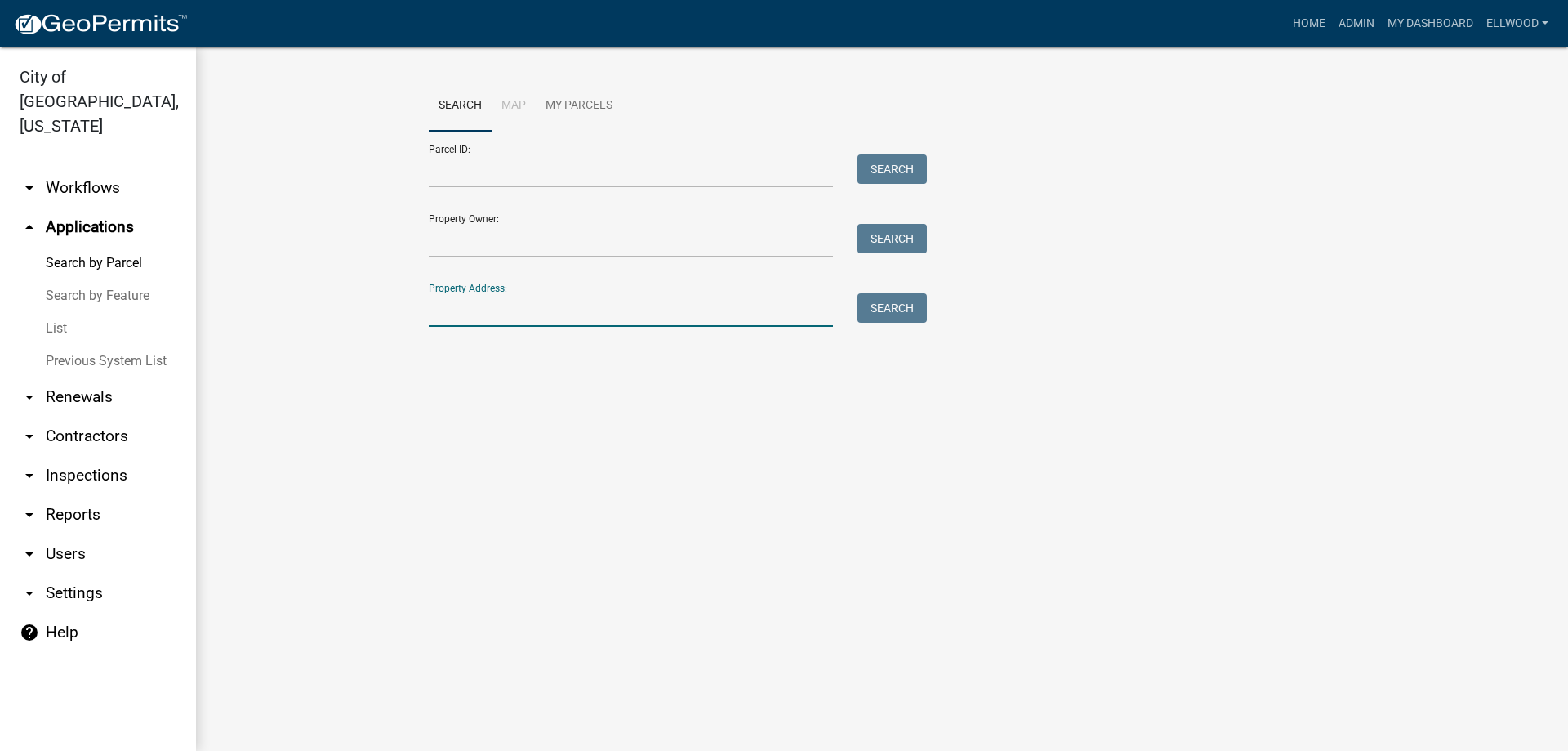
click at [475, 317] on input "Property Address:" at bounding box center [631, 310] width 404 height 34
click at [496, 307] on input "1407 Heinehill" at bounding box center [631, 310] width 404 height 34
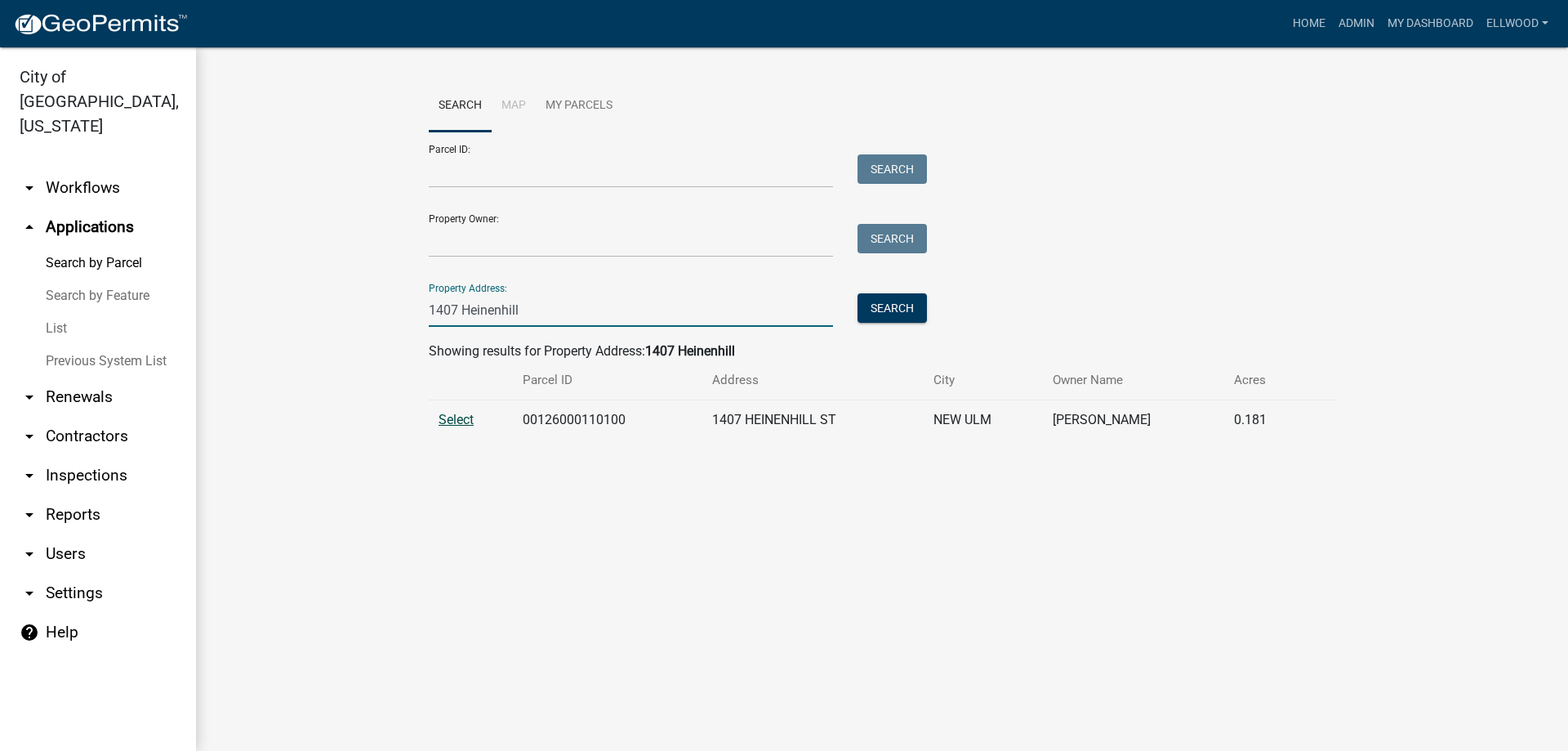
type input "1407 Heinenhill"
click at [471, 418] on span "Select" at bounding box center [455, 419] width 35 height 16
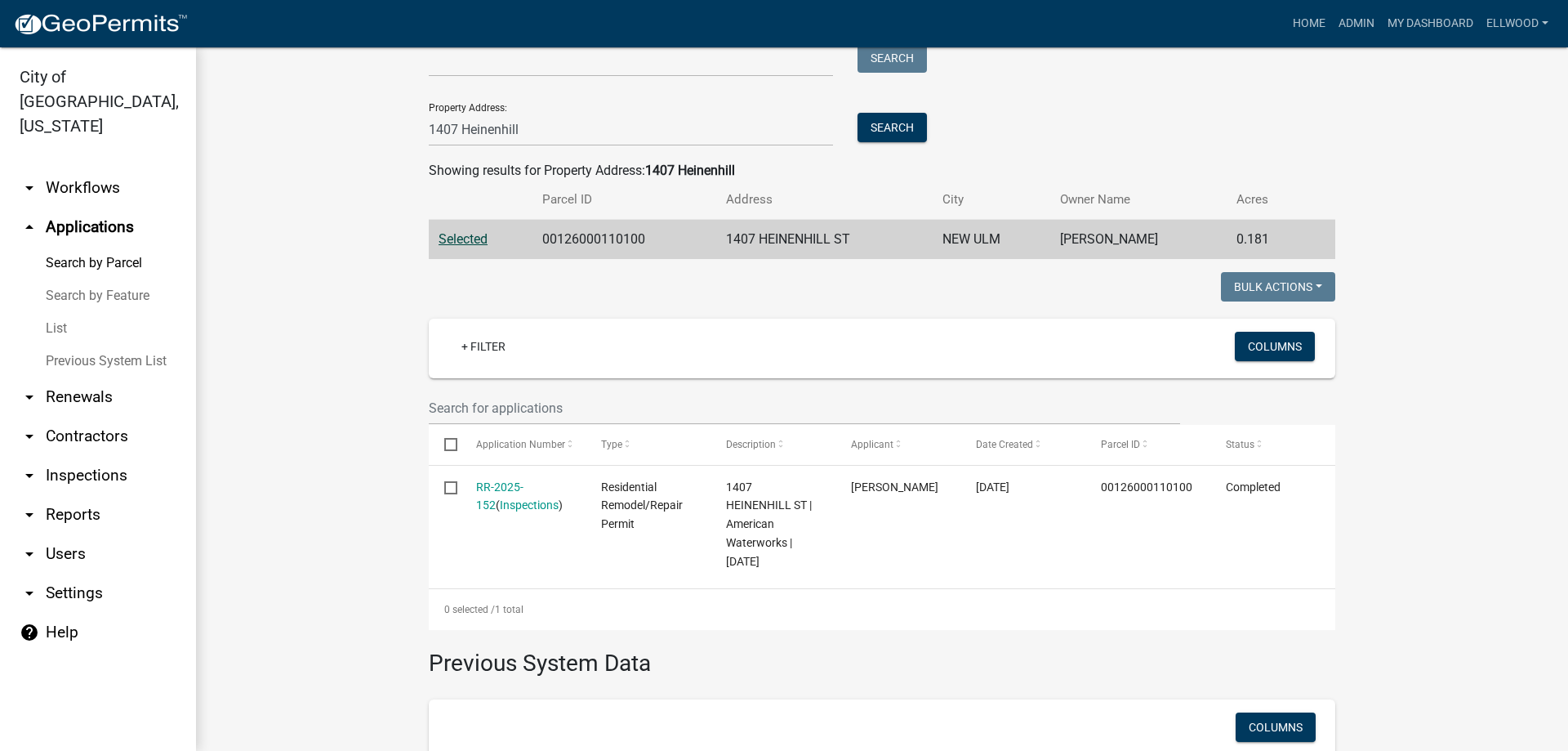
scroll to position [186, 0]
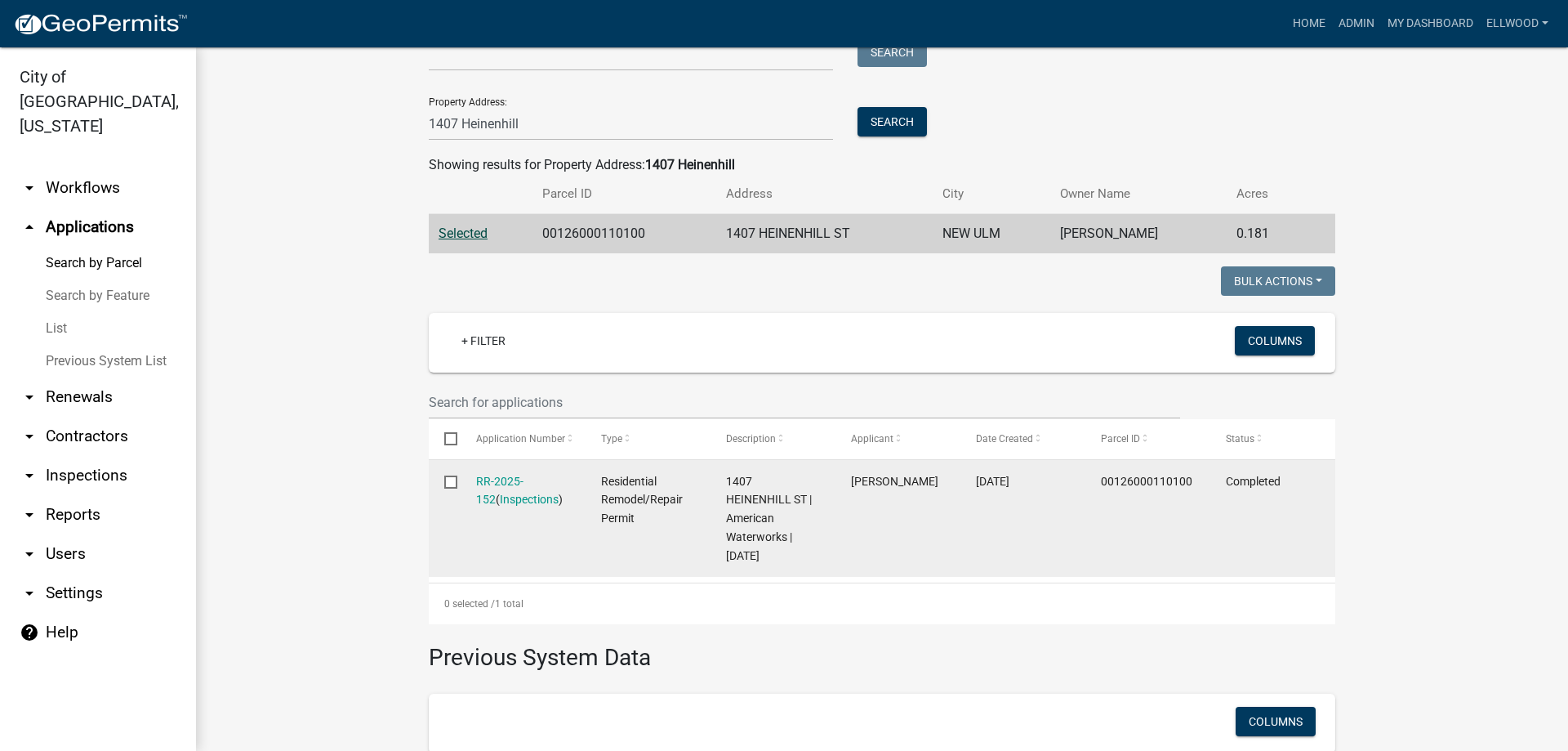
click at [512, 489] on div "RR-2025-152 ( Inspections )" at bounding box center [523, 491] width 94 height 38
click at [510, 498] on link "Inspections" at bounding box center [529, 499] width 59 height 13
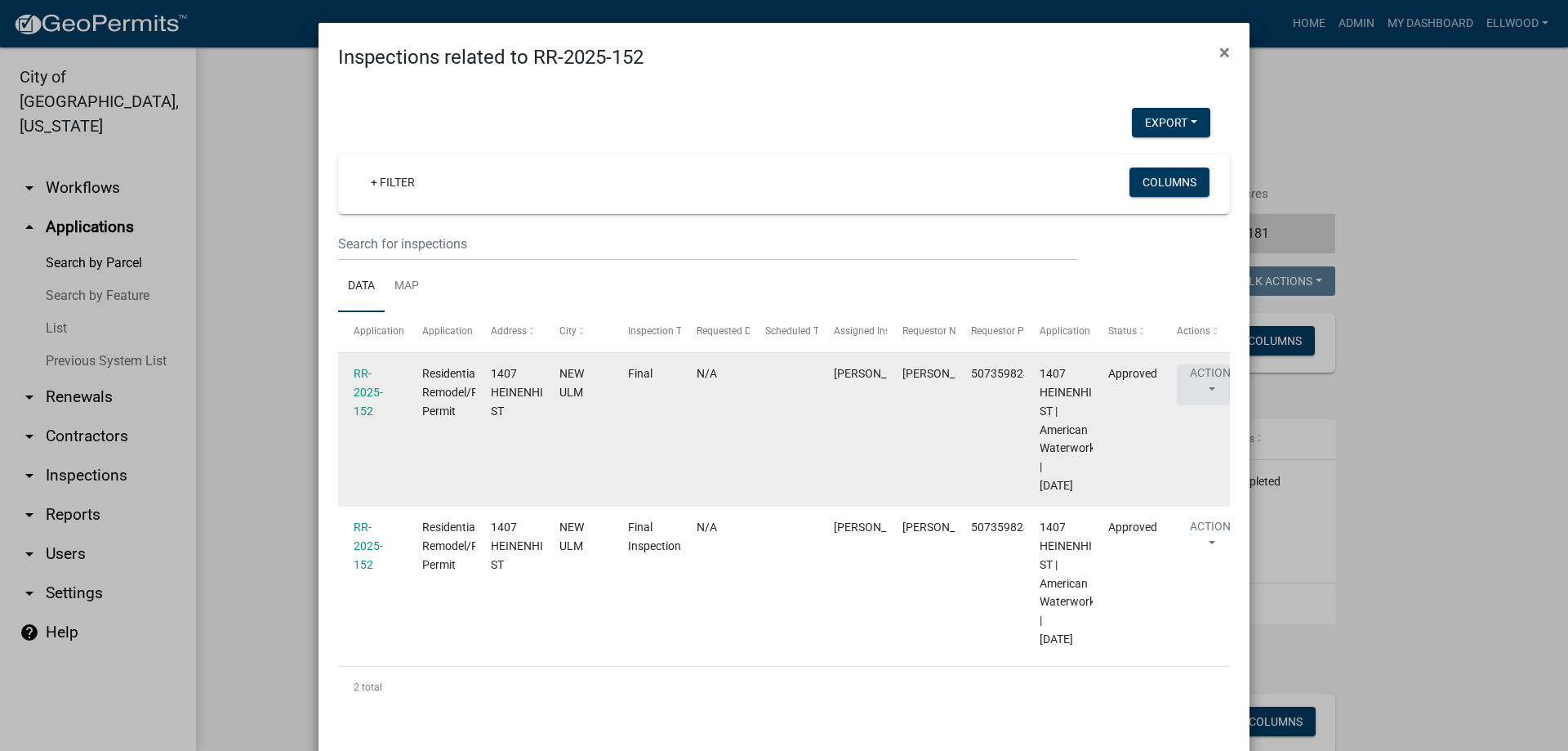
click at [1210, 376] on button "Action" at bounding box center [1210, 384] width 67 height 41
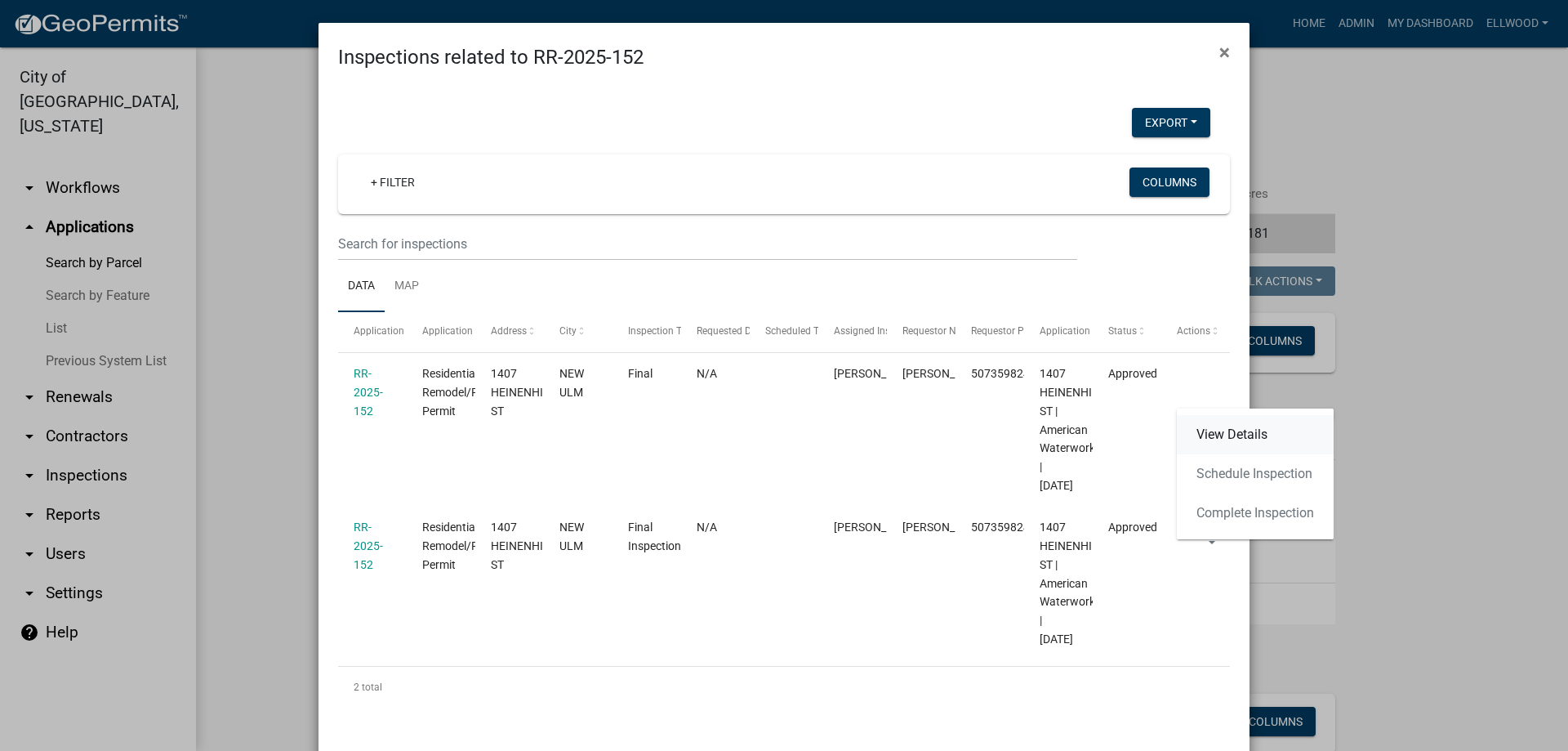
click at [1225, 429] on link "View Details" at bounding box center [1256, 434] width 157 height 39
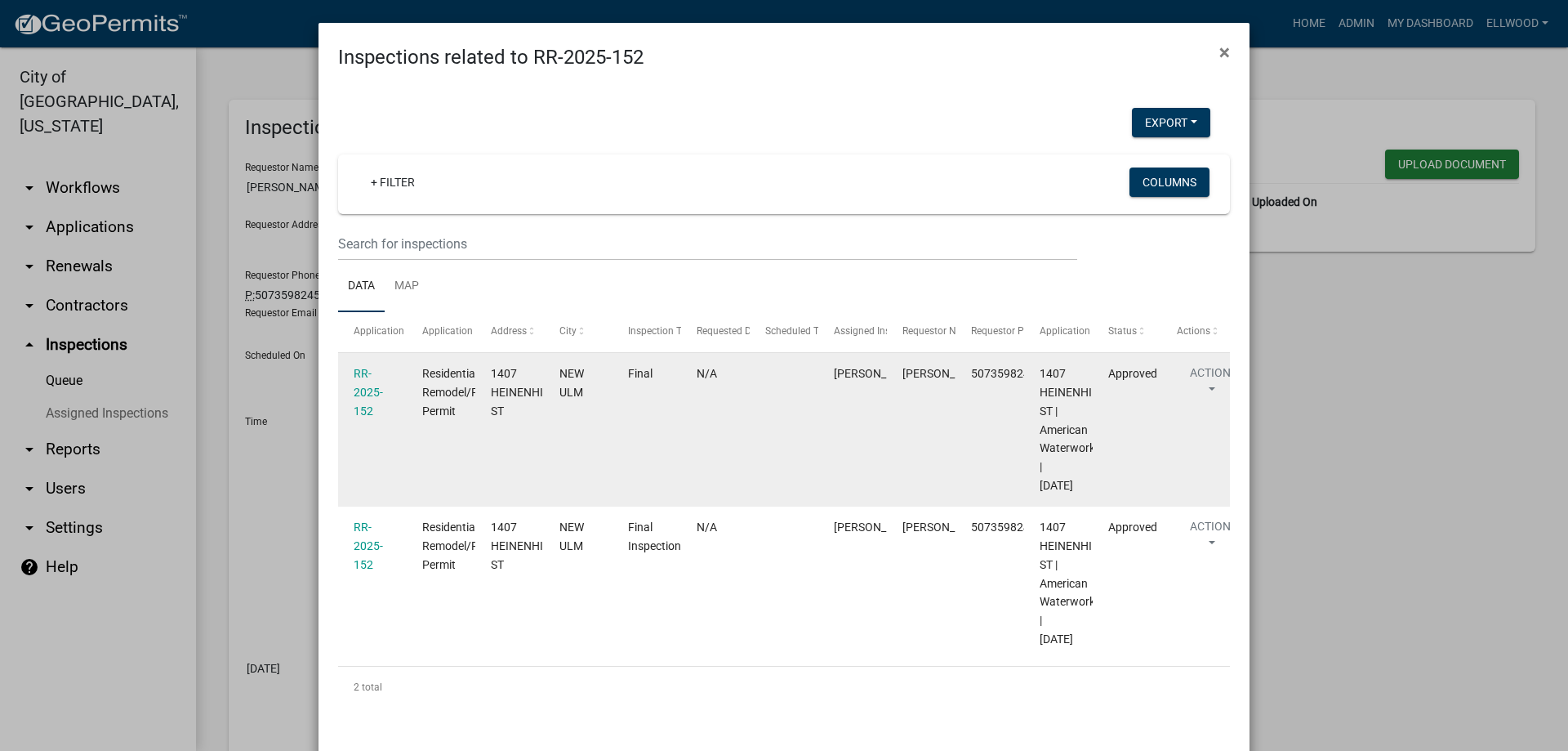
click at [353, 383] on datatable-body-cell "RR-2025-152" at bounding box center [372, 429] width 69 height 154
click at [360, 389] on link "RR-2025-152" at bounding box center [369, 391] width 30 height 51
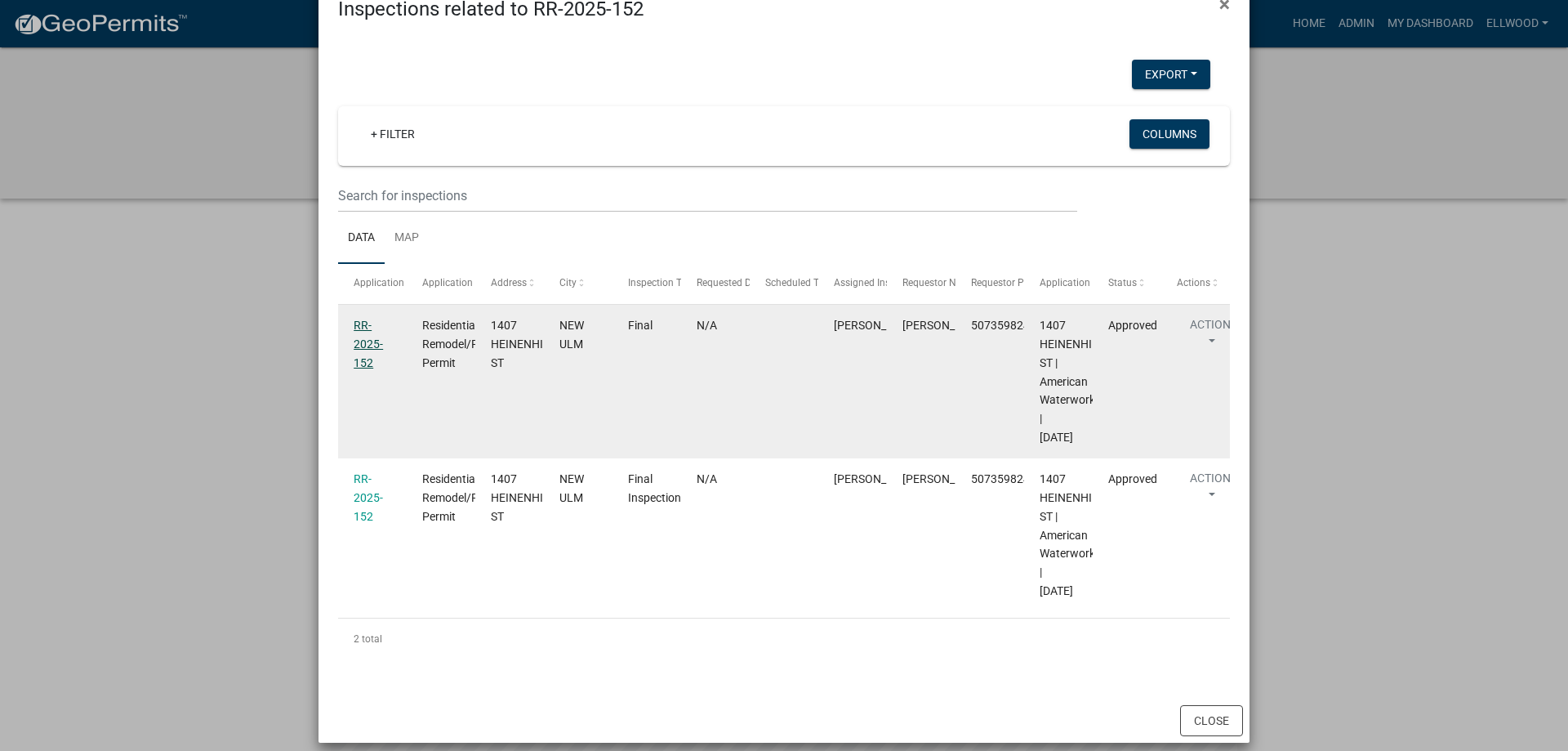
scroll to position [63, 0]
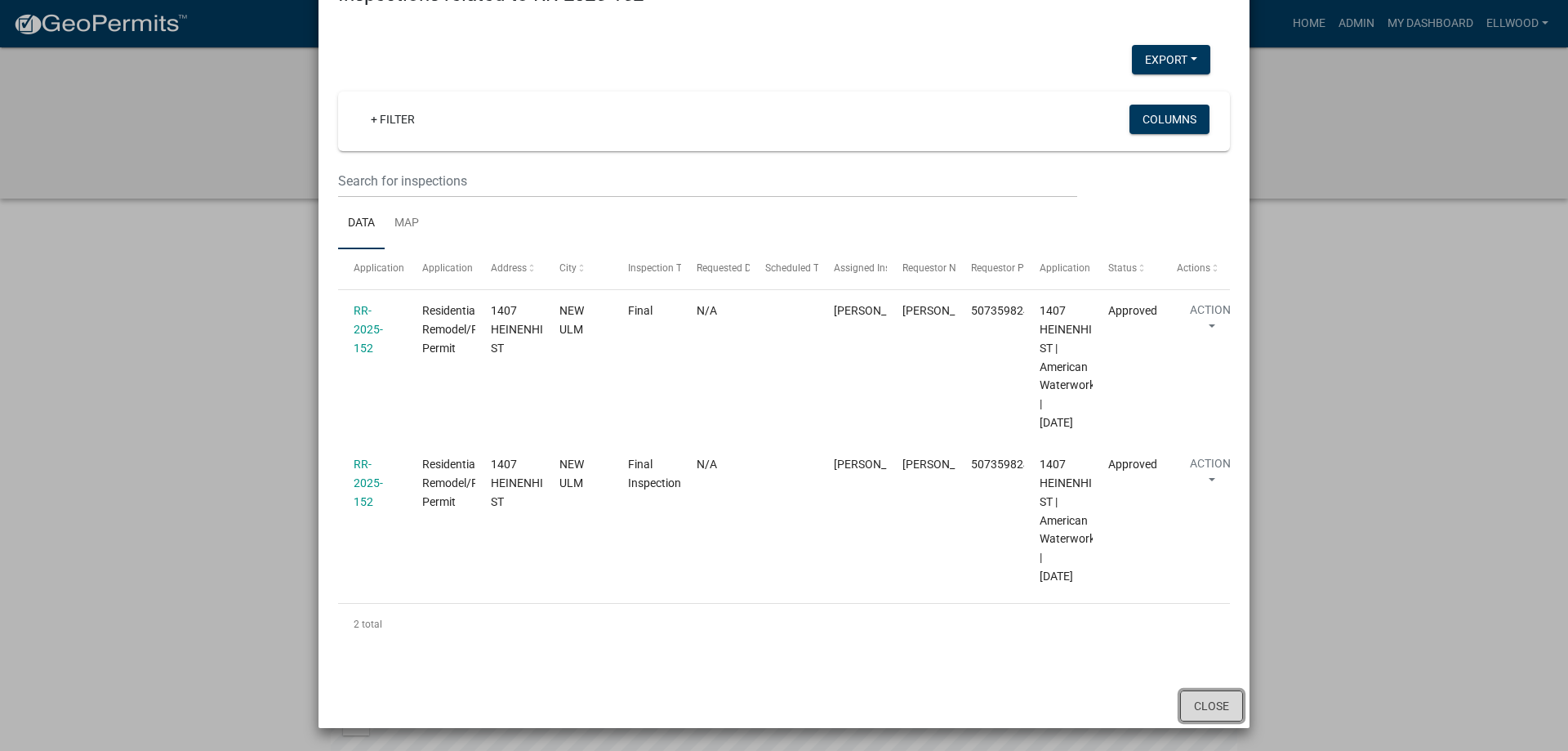
click at [1223, 709] on button "Close" at bounding box center [1211, 705] width 63 height 31
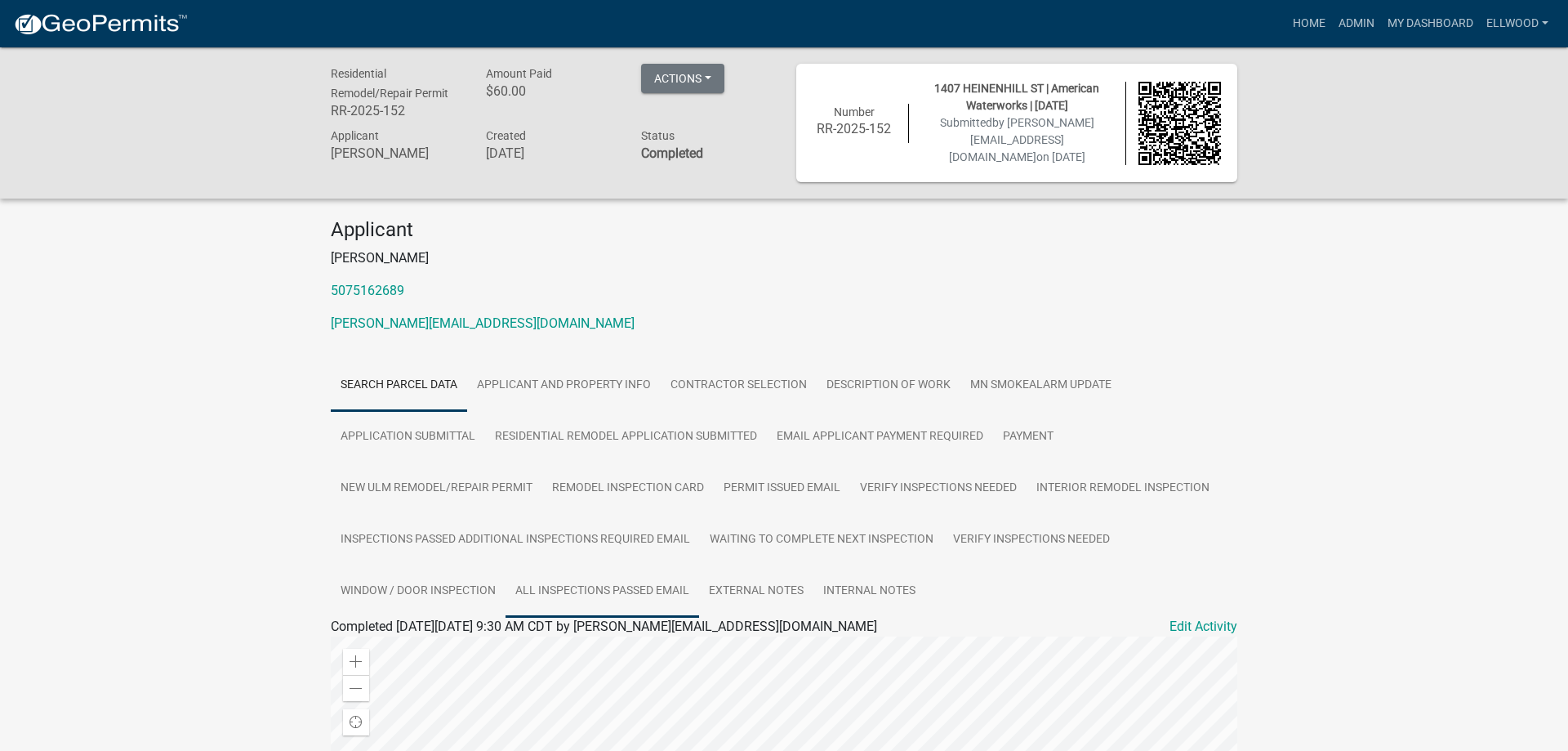
click at [562, 582] on link "All Inspections passed Email" at bounding box center [602, 591] width 194 height 53
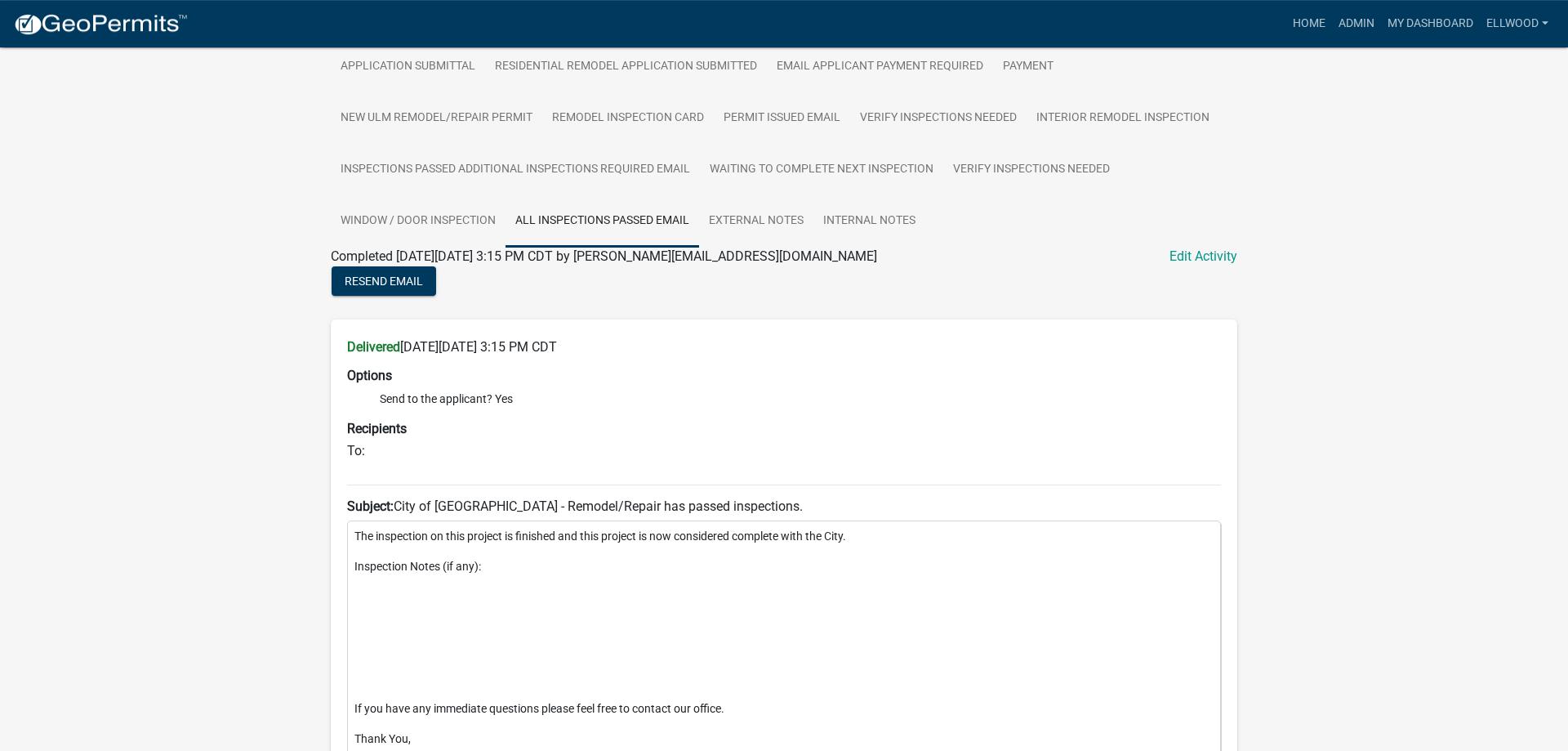
scroll to position [416, 0]
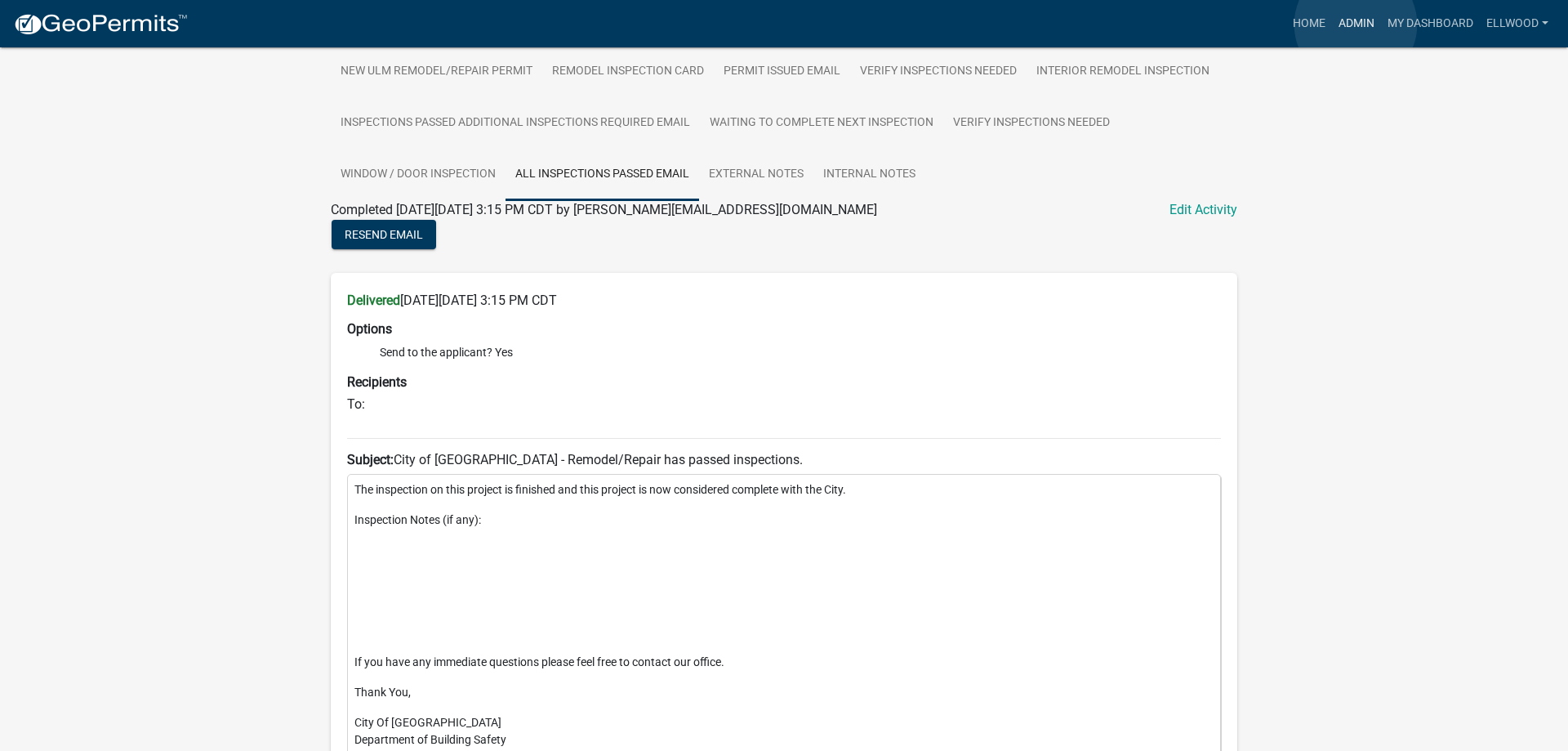
click at [1356, 25] on link "Admin" at bounding box center [1356, 23] width 49 height 31
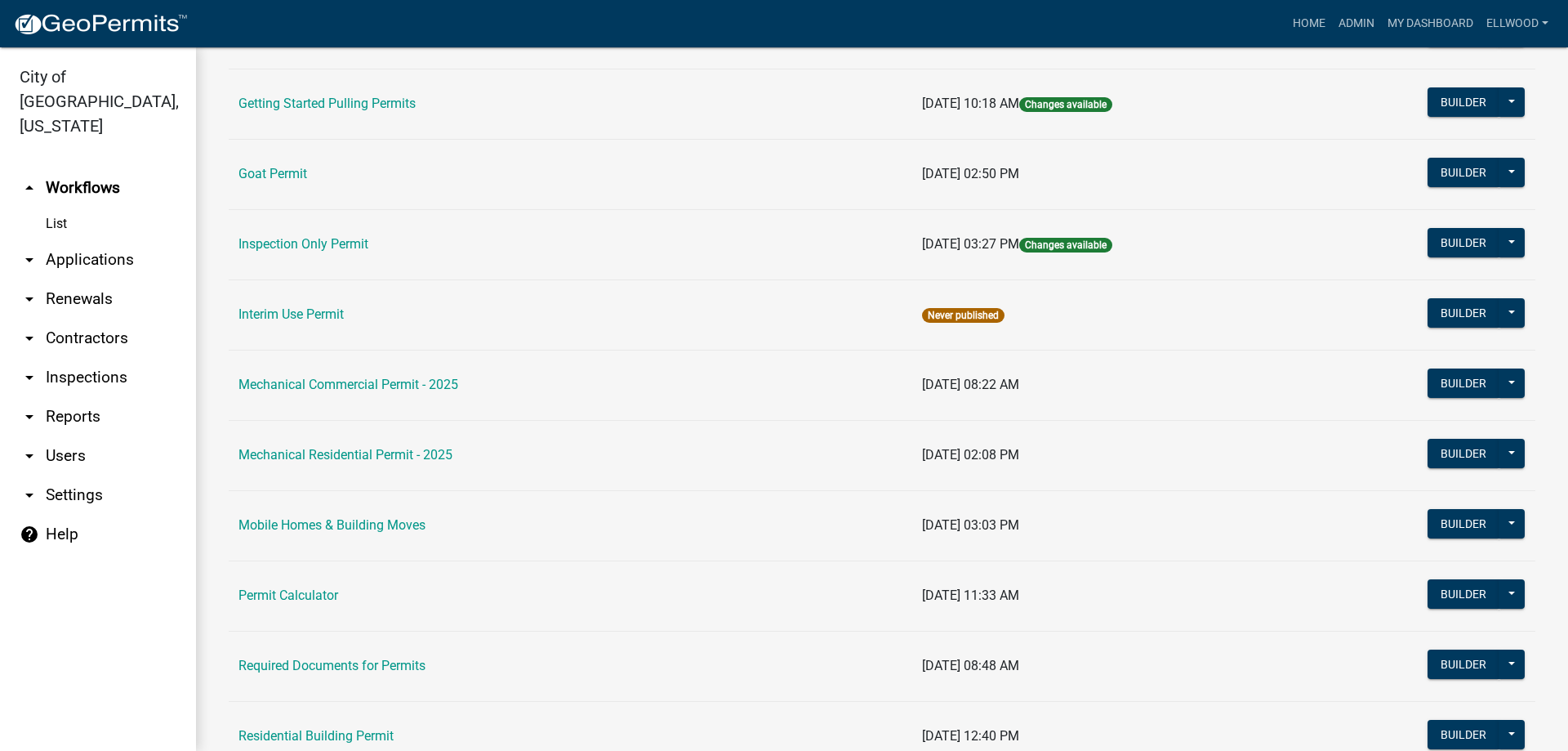
scroll to position [652, 0]
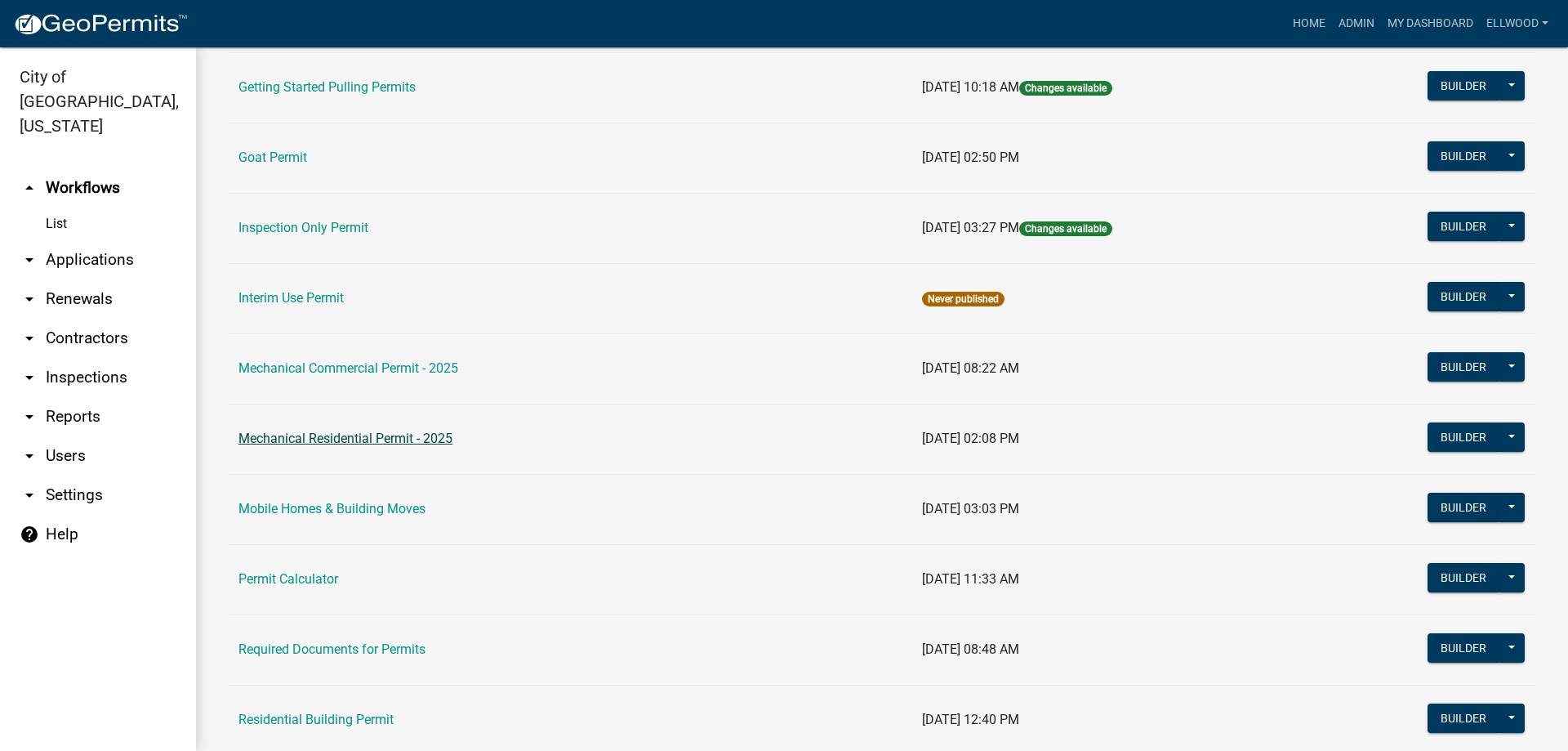
click at [358, 437] on link "Mechanical Residential Permit - 2025" at bounding box center [345, 438] width 214 height 16
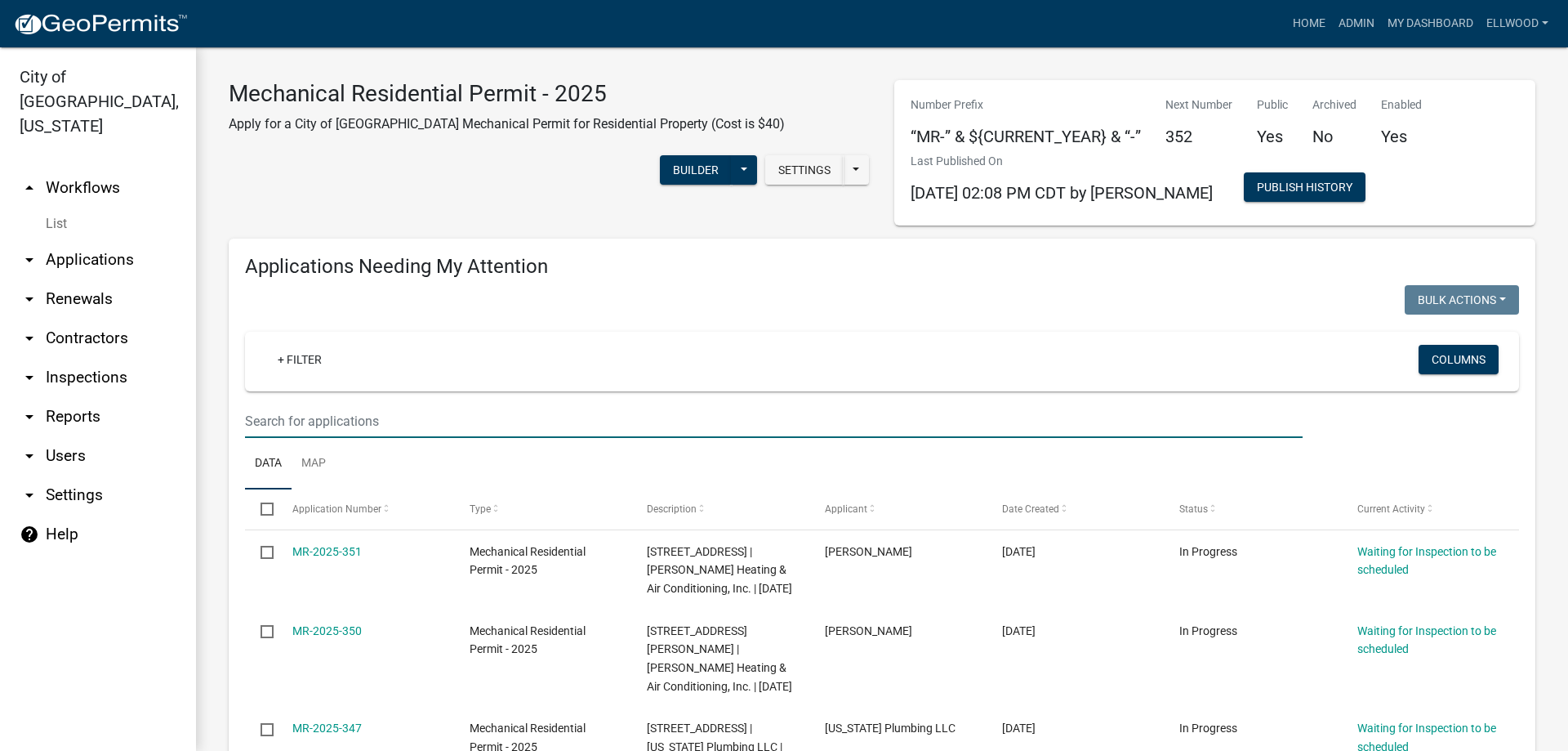
click at [291, 420] on input "text" at bounding box center [774, 421] width 1058 height 34
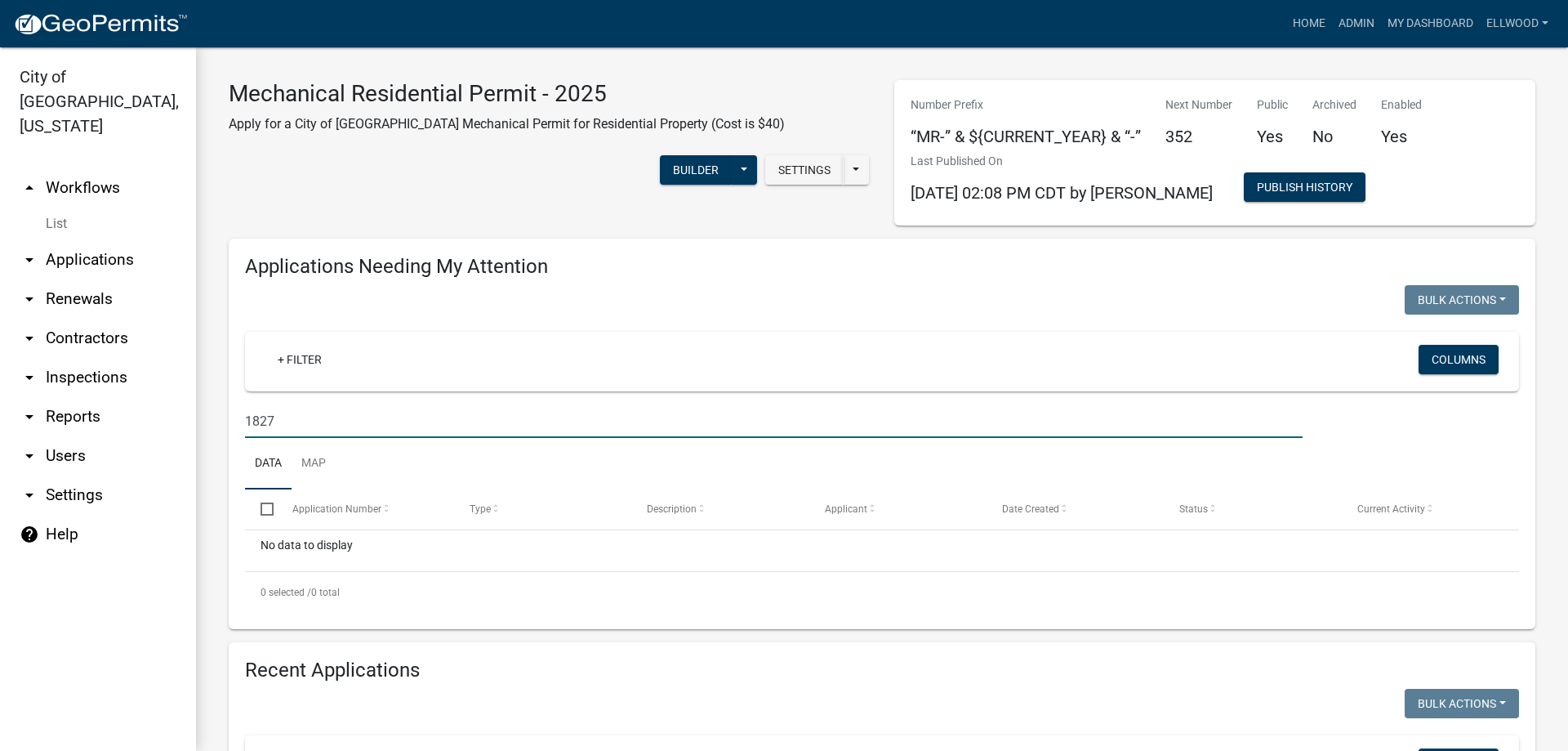
scroll to position [186, 0]
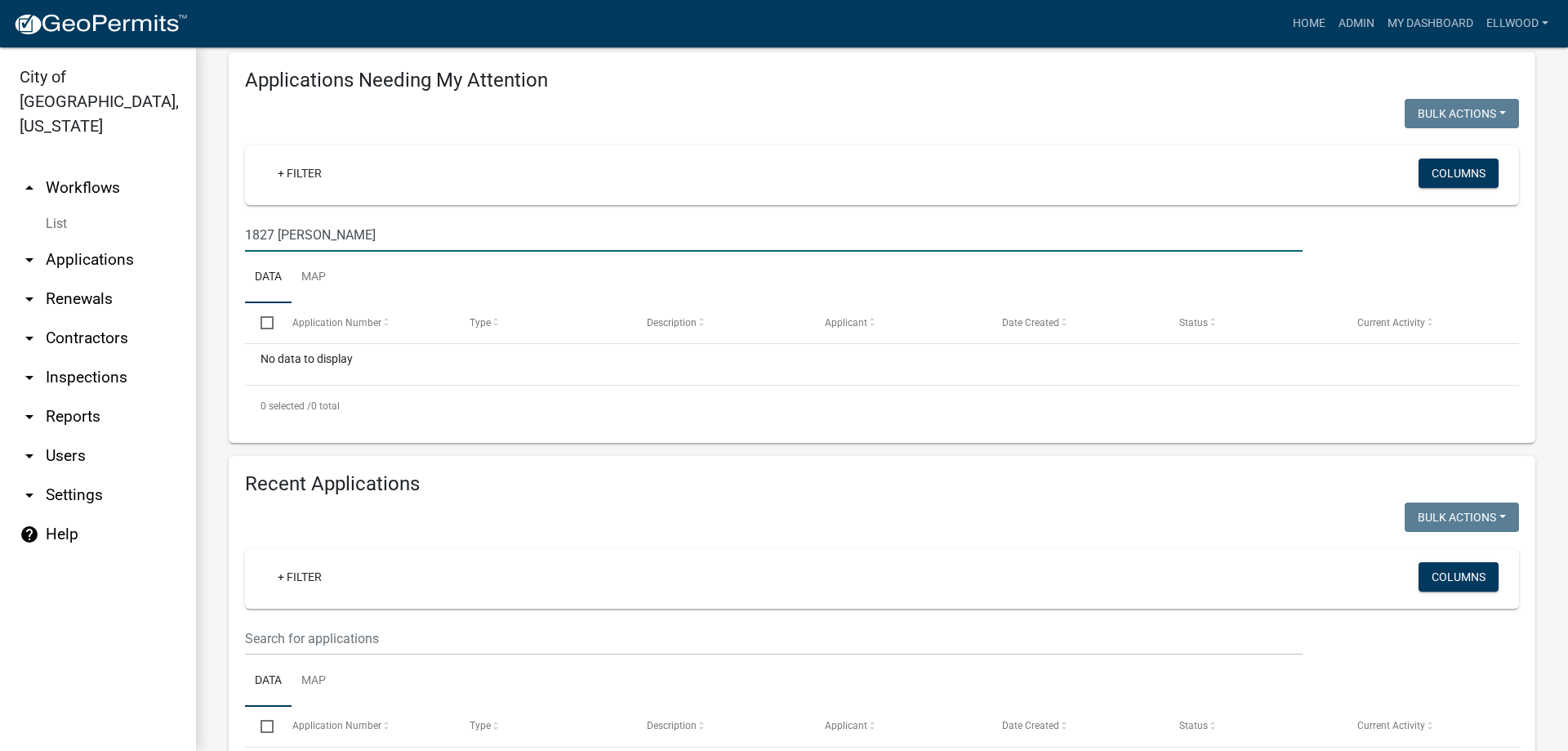
type input "1827 [PERSON_NAME]"
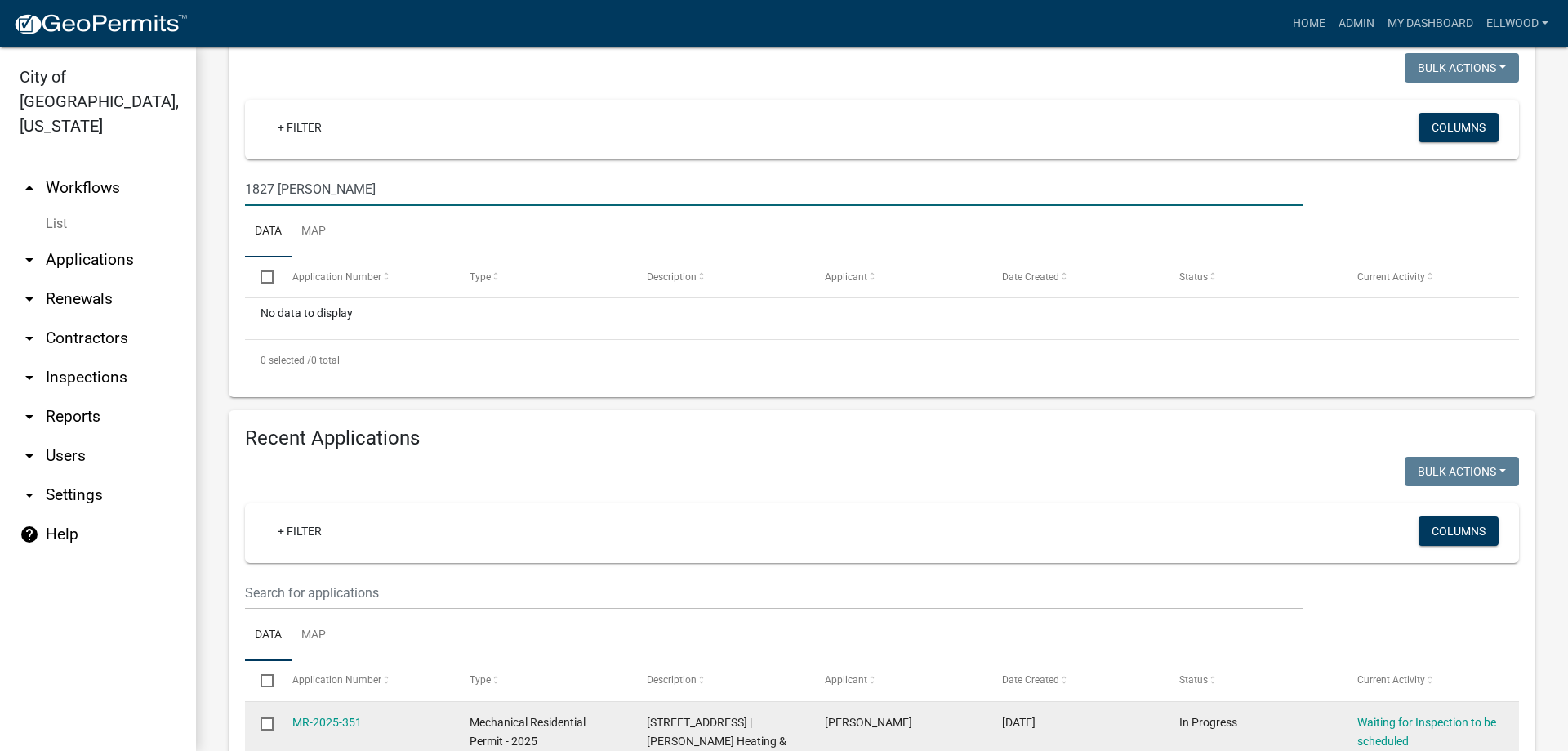
scroll to position [93, 0]
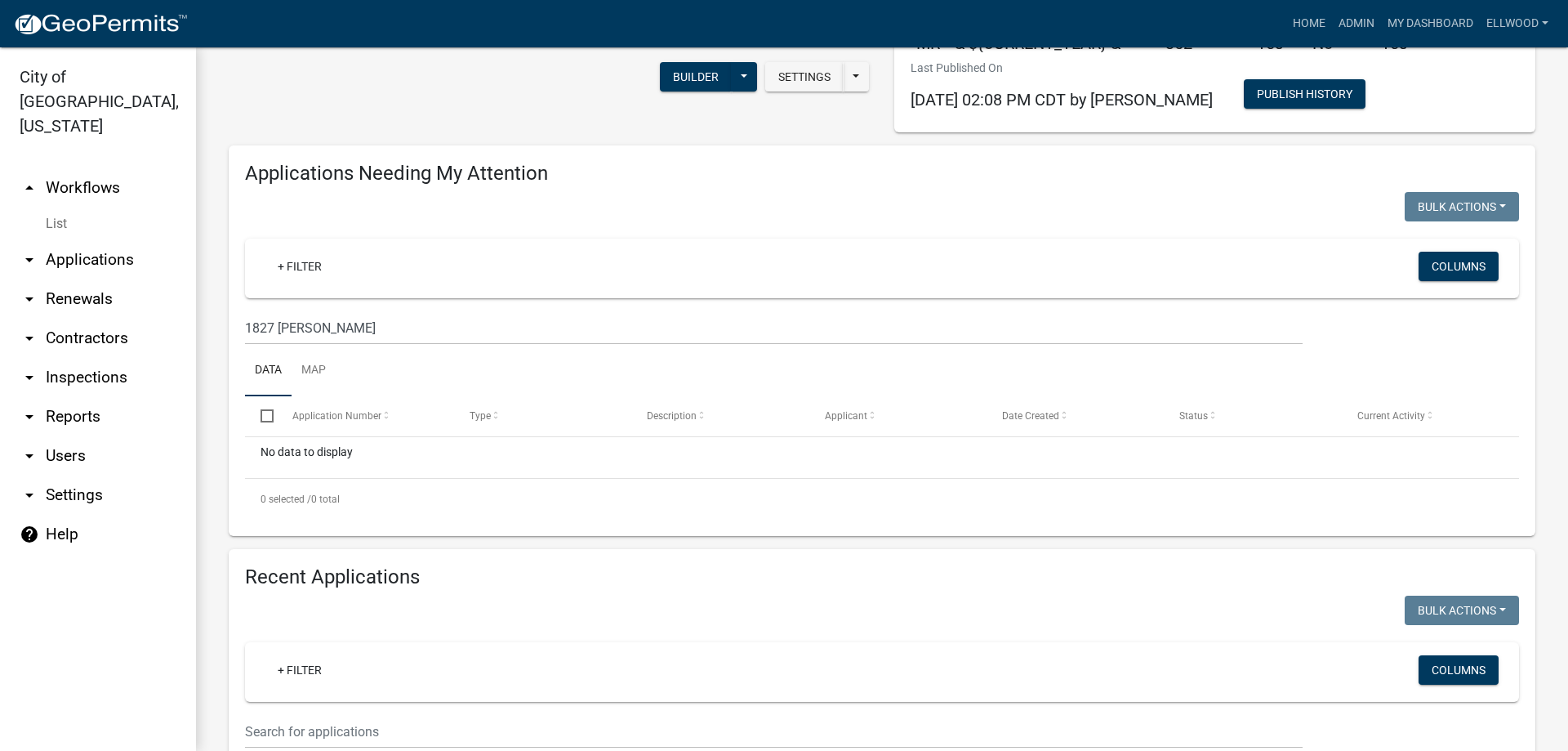
click at [30, 250] on icon "arrow_drop_down" at bounding box center [30, 260] width 20 height 20
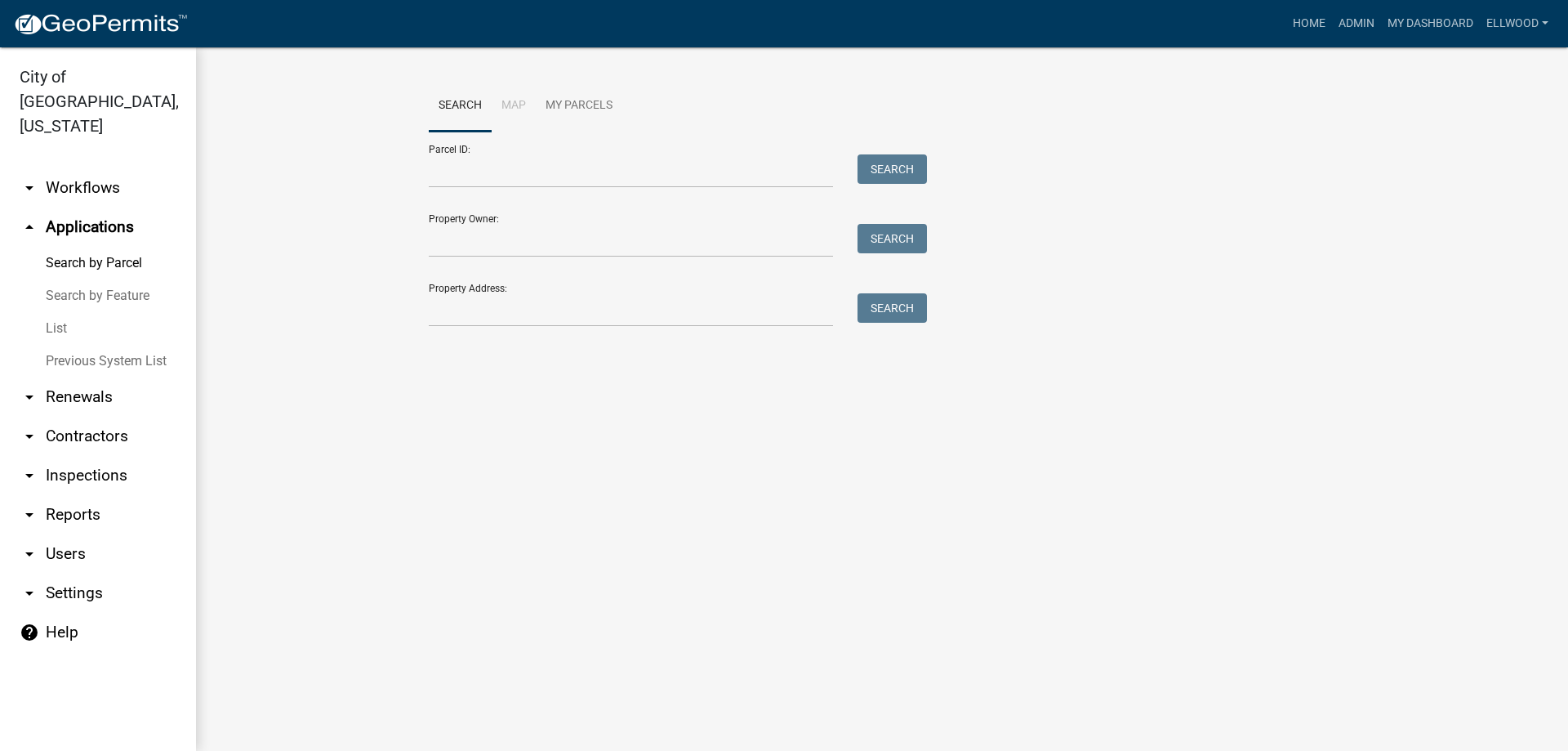
click at [61, 312] on link "List" at bounding box center [97, 328] width 196 height 33
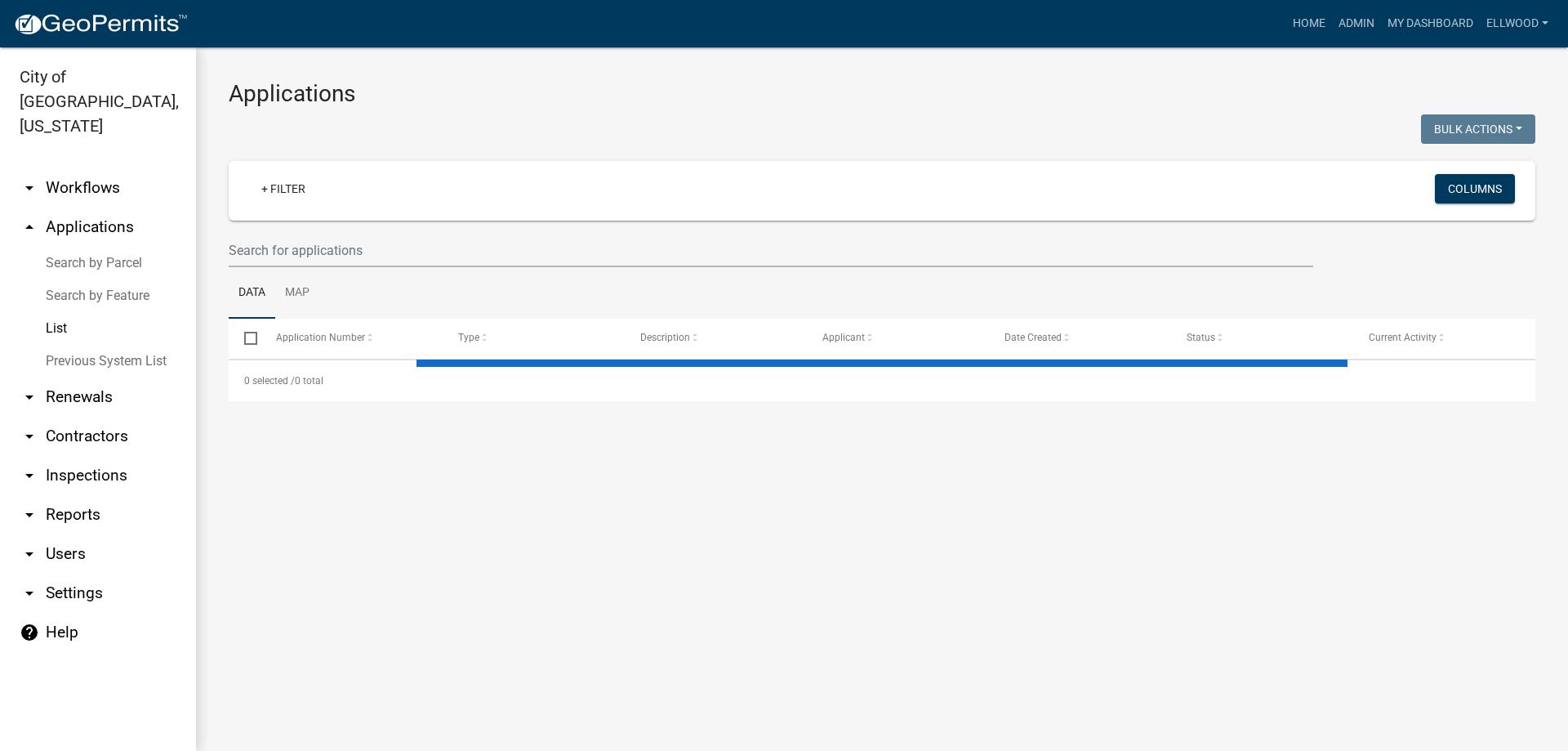
click at [33, 218] on icon "arrow_drop_up" at bounding box center [30, 227] width 20 height 20
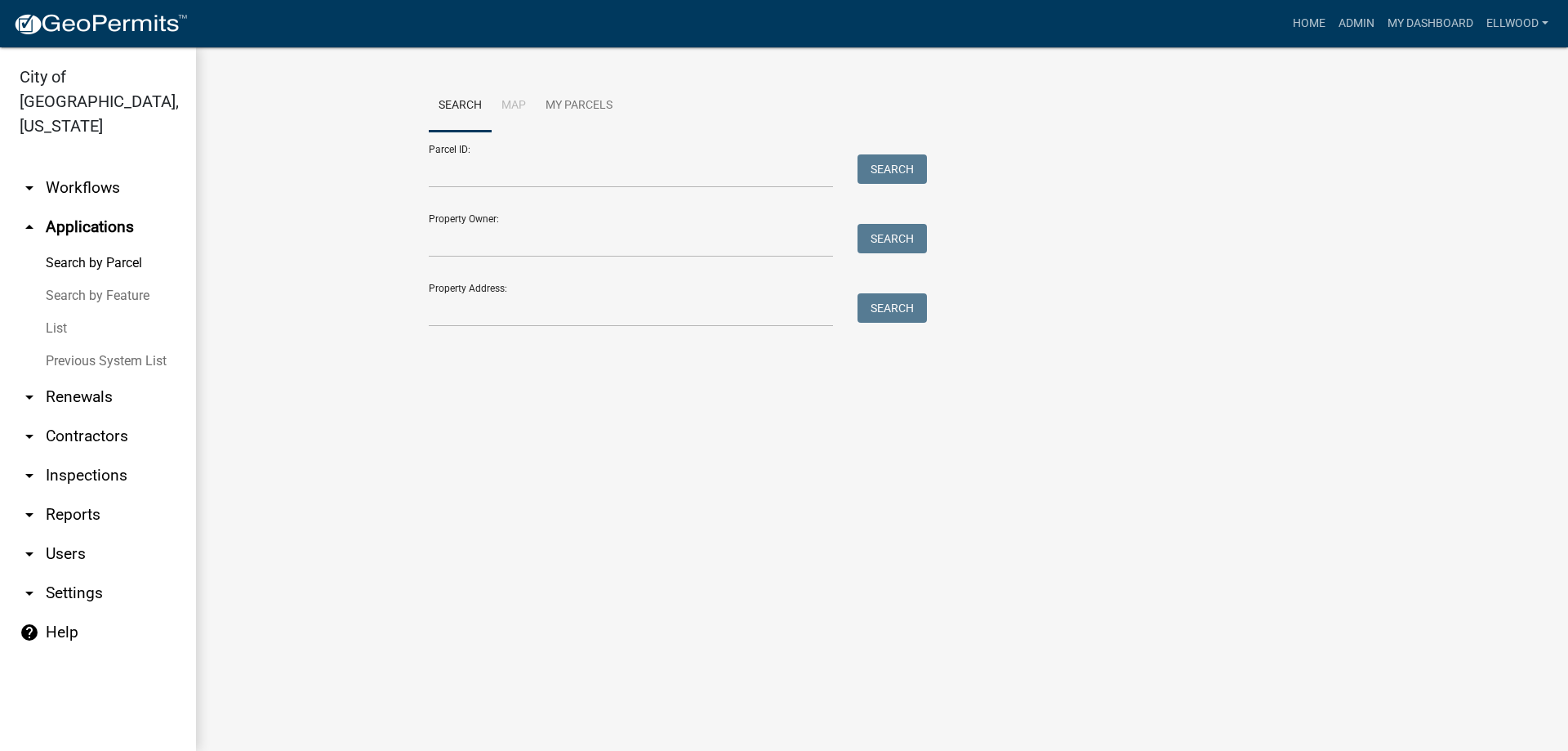
click at [95, 246] on link "Search by Parcel" at bounding box center [97, 262] width 196 height 33
click at [479, 296] on input "Property Address:" at bounding box center [631, 310] width 404 height 34
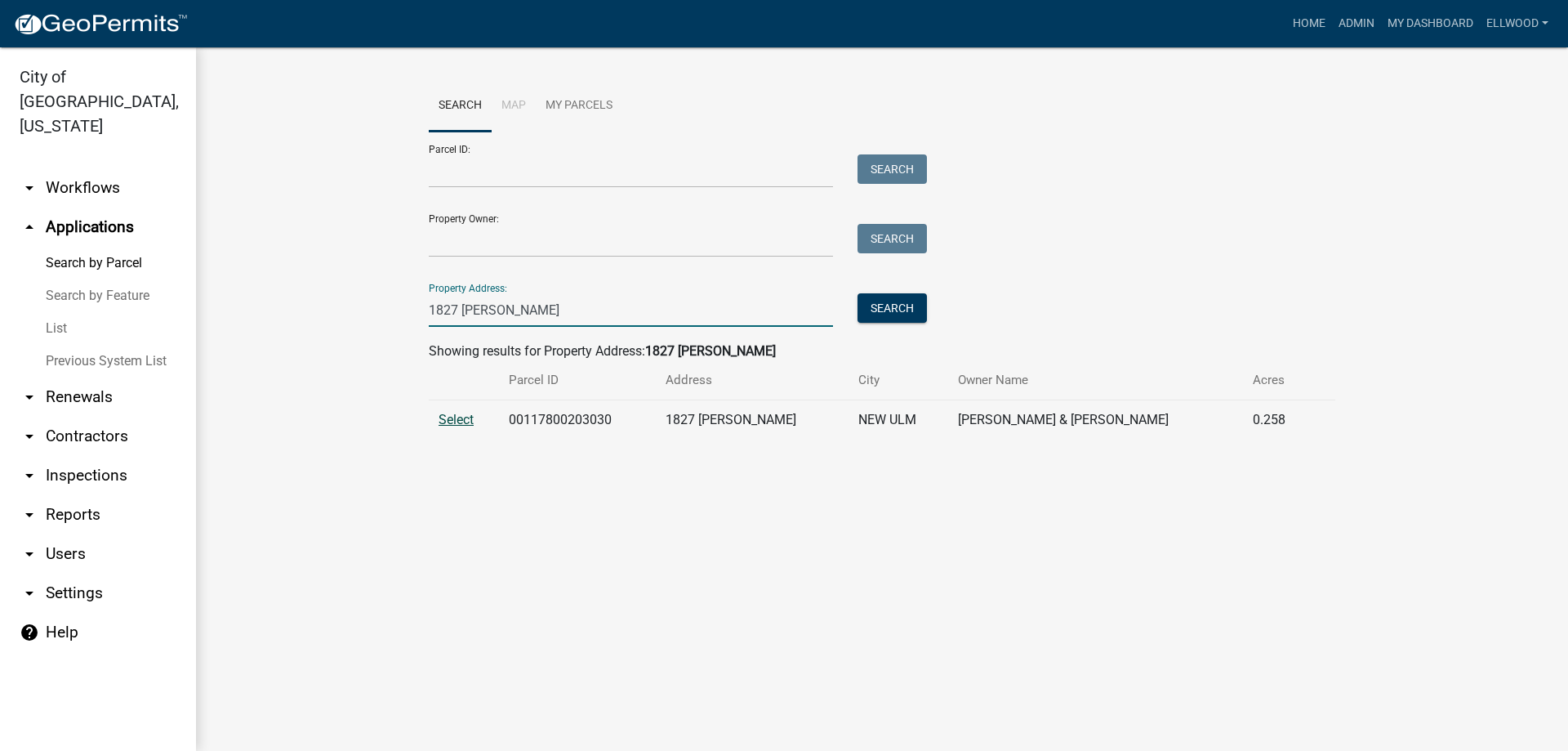
type input "1827 [PERSON_NAME]"
click at [470, 421] on span "Select" at bounding box center [455, 419] width 35 height 16
